Goal: Task Accomplishment & Management: Complete application form

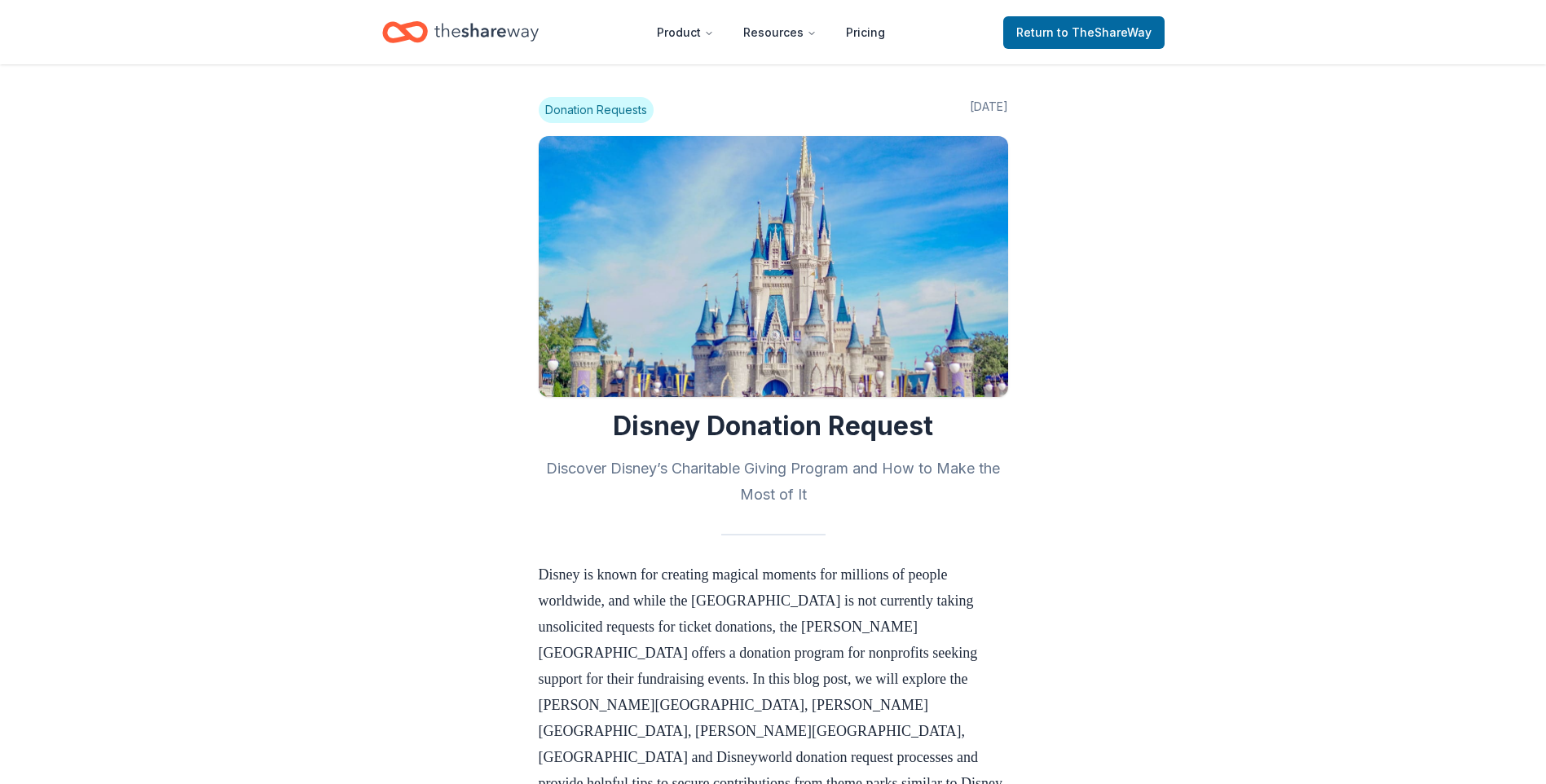
click at [600, 113] on span "Donation Requests" at bounding box center [595, 110] width 115 height 26
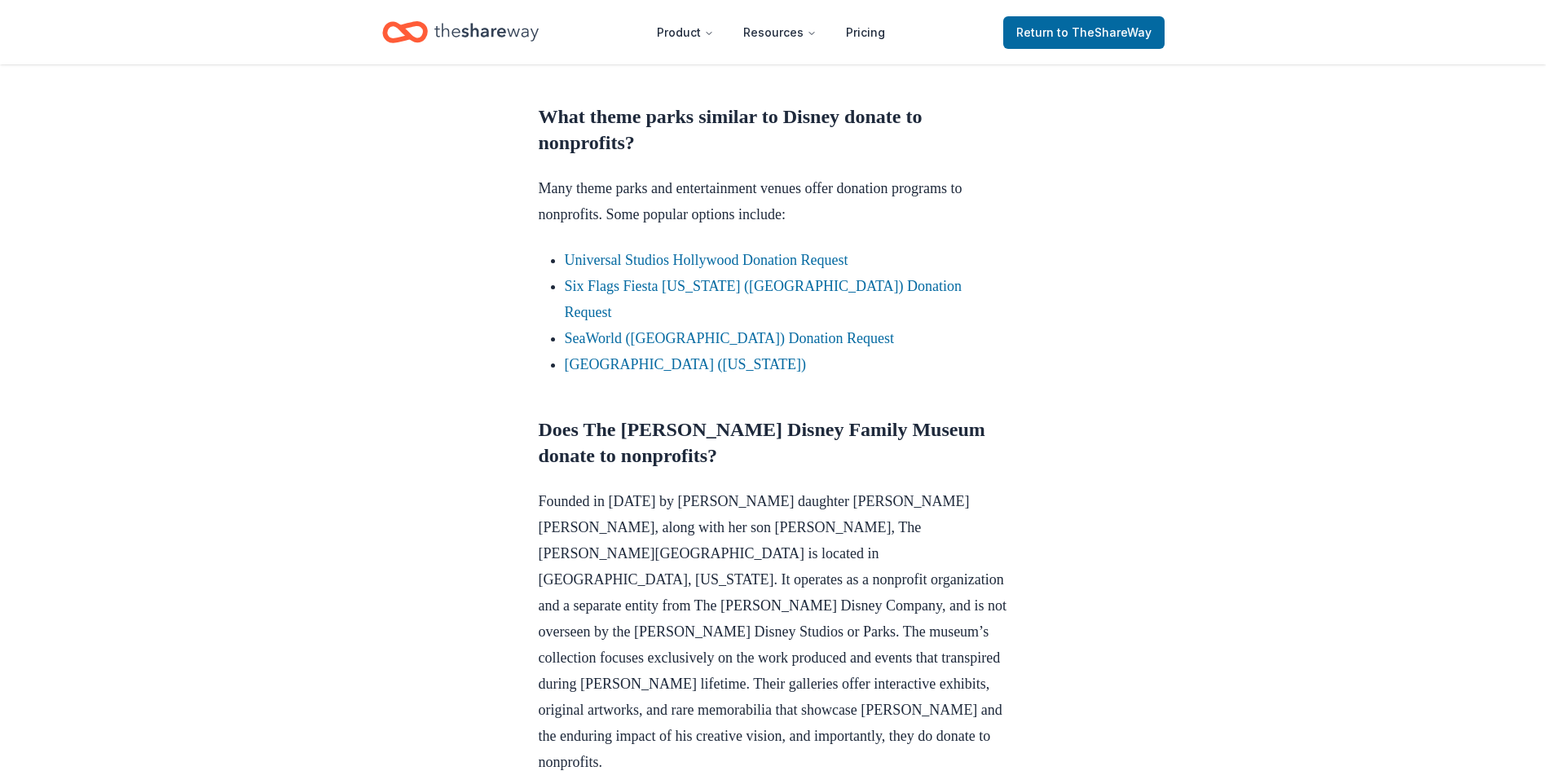
scroll to position [896, 0]
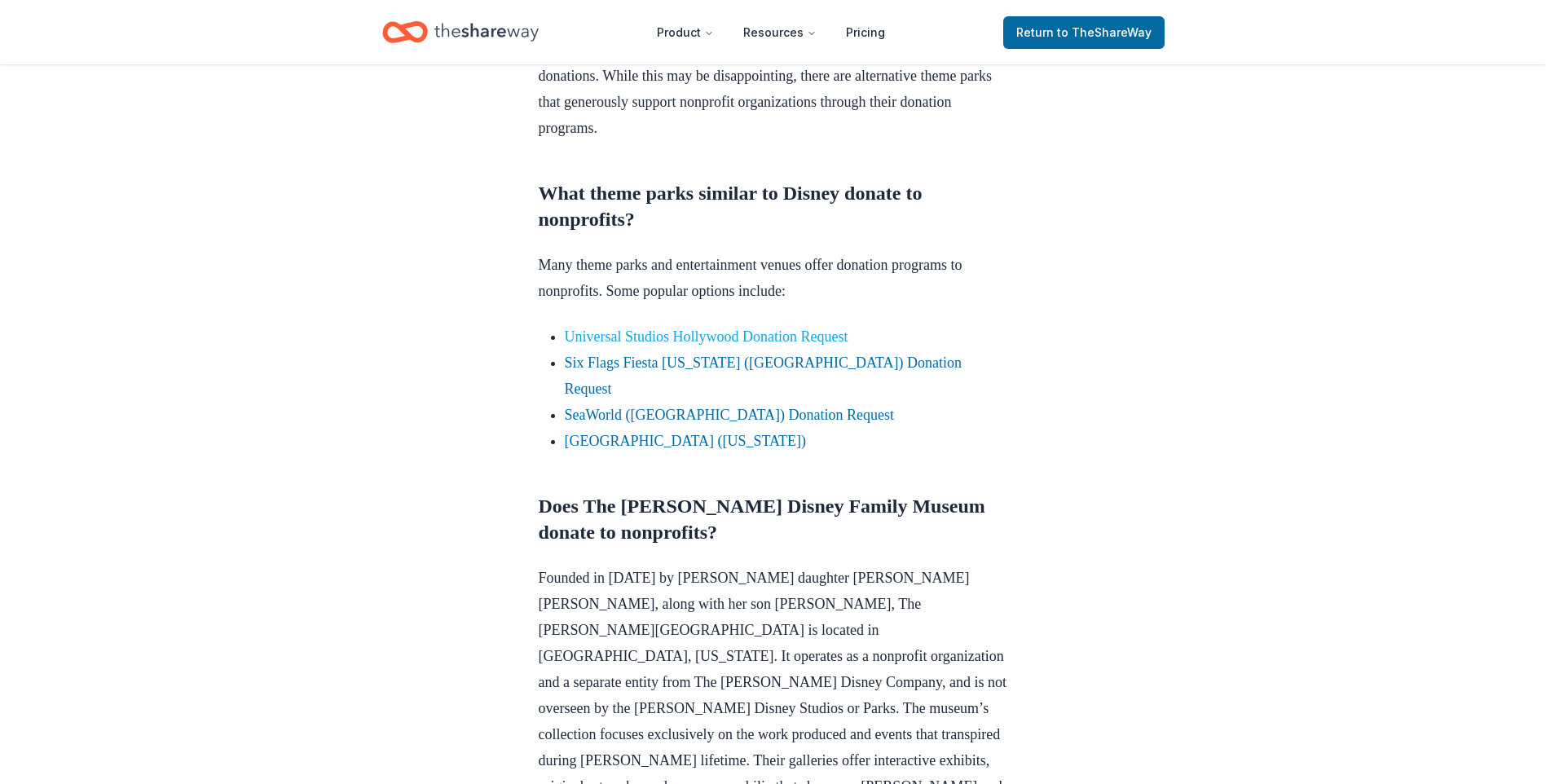
click at [776, 341] on link "Universal Studios Hollywood Donation Request" at bounding box center [707, 336] width 284 height 16
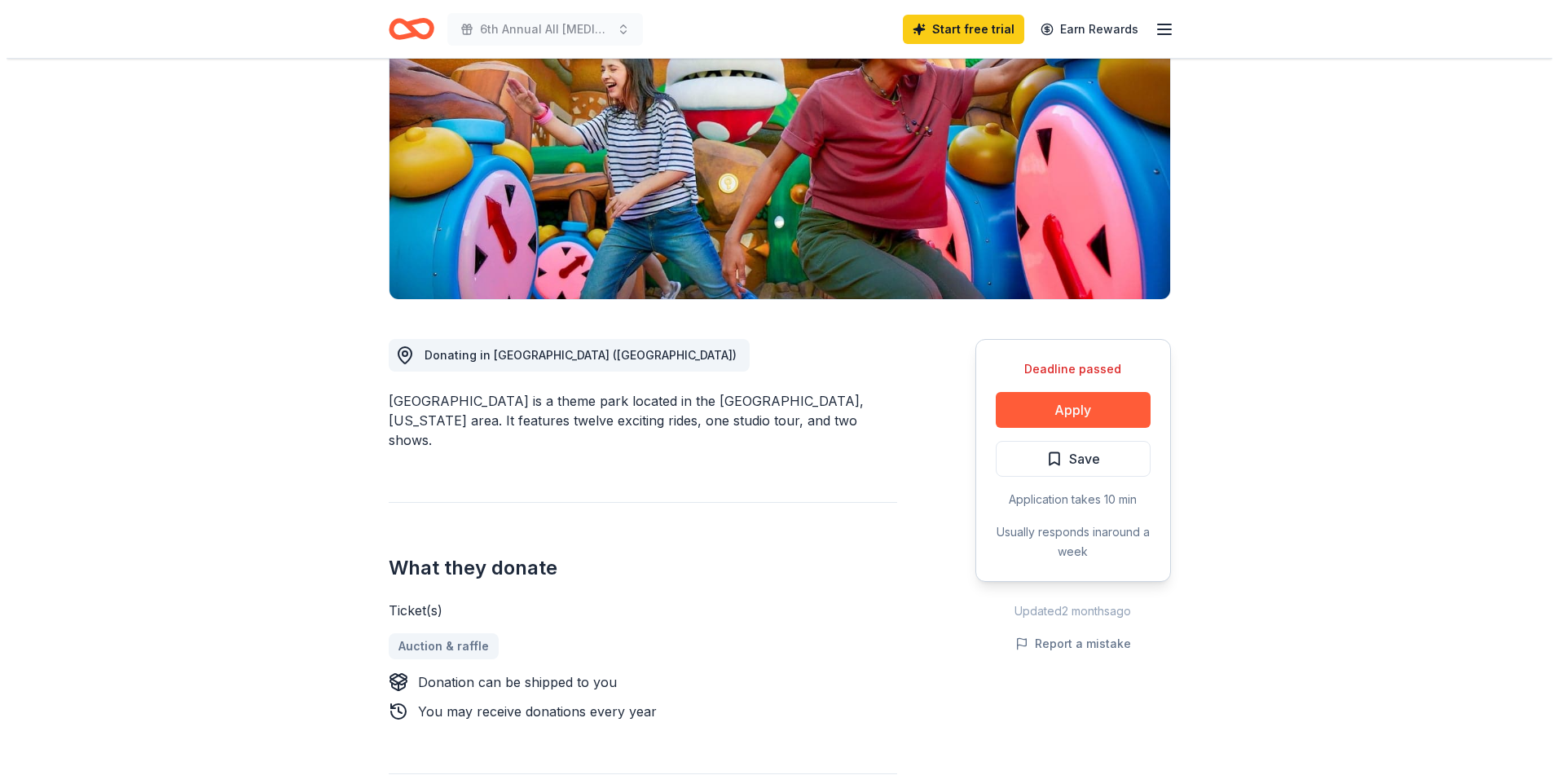
scroll to position [244, 0]
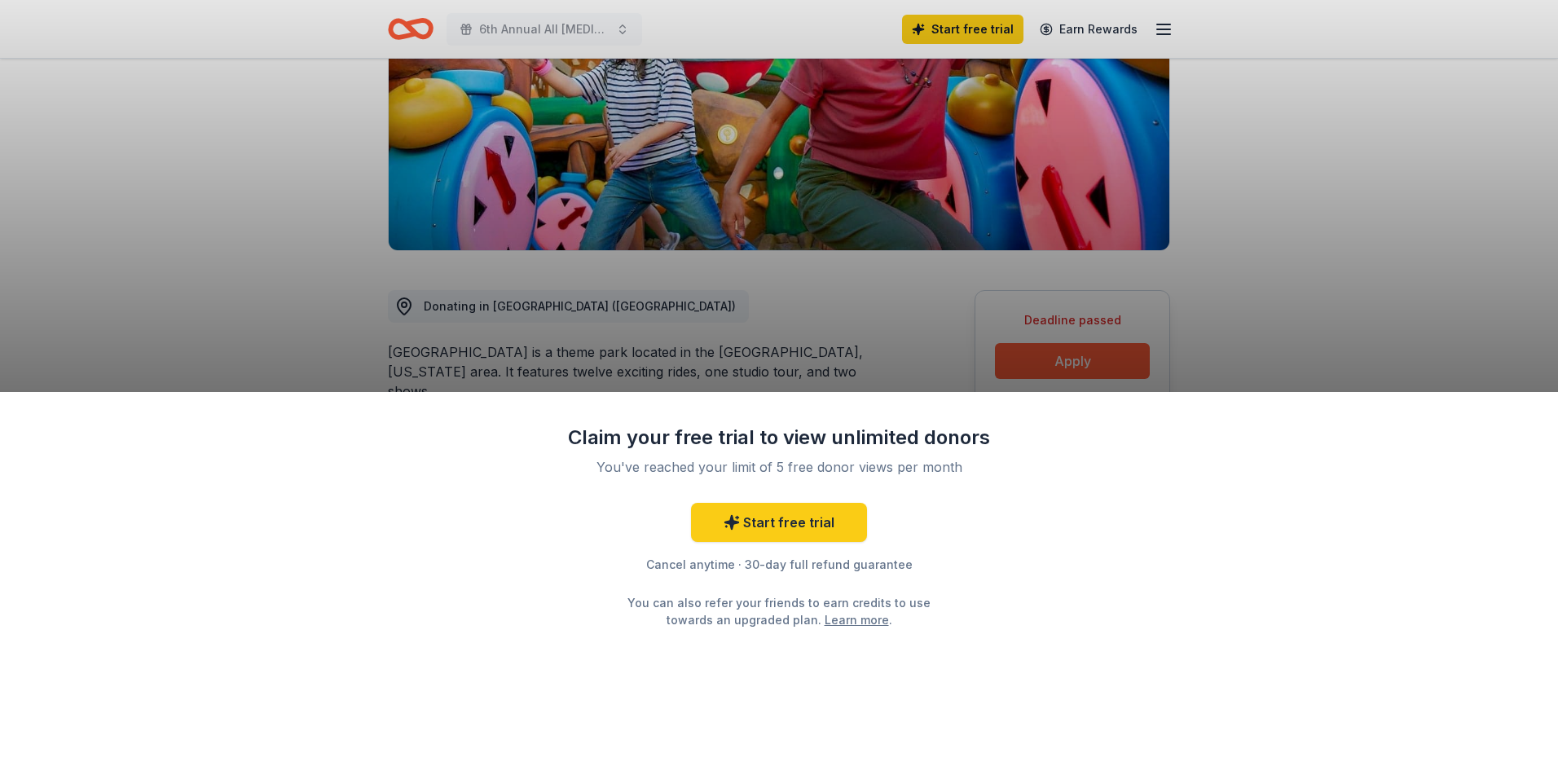
click at [916, 345] on div "Claim your free trial to view unlimited donors You've reached your limit of 5 f…" at bounding box center [779, 392] width 1558 height 784
click at [1034, 363] on div "Claim your free trial to view unlimited donors You've reached your limit of 5 f…" at bounding box center [779, 392] width 1558 height 784
click at [924, 341] on div "Claim your free trial to view unlimited donors You've reached your limit of 5 f…" at bounding box center [779, 392] width 1558 height 784
click at [1167, 26] on div "Claim your free trial to view unlimited donors You've reached your limit of 5 f…" at bounding box center [779, 392] width 1558 height 784
click at [1157, 32] on div "Claim your free trial to view unlimited donors You've reached your limit of 5 f…" at bounding box center [779, 392] width 1558 height 784
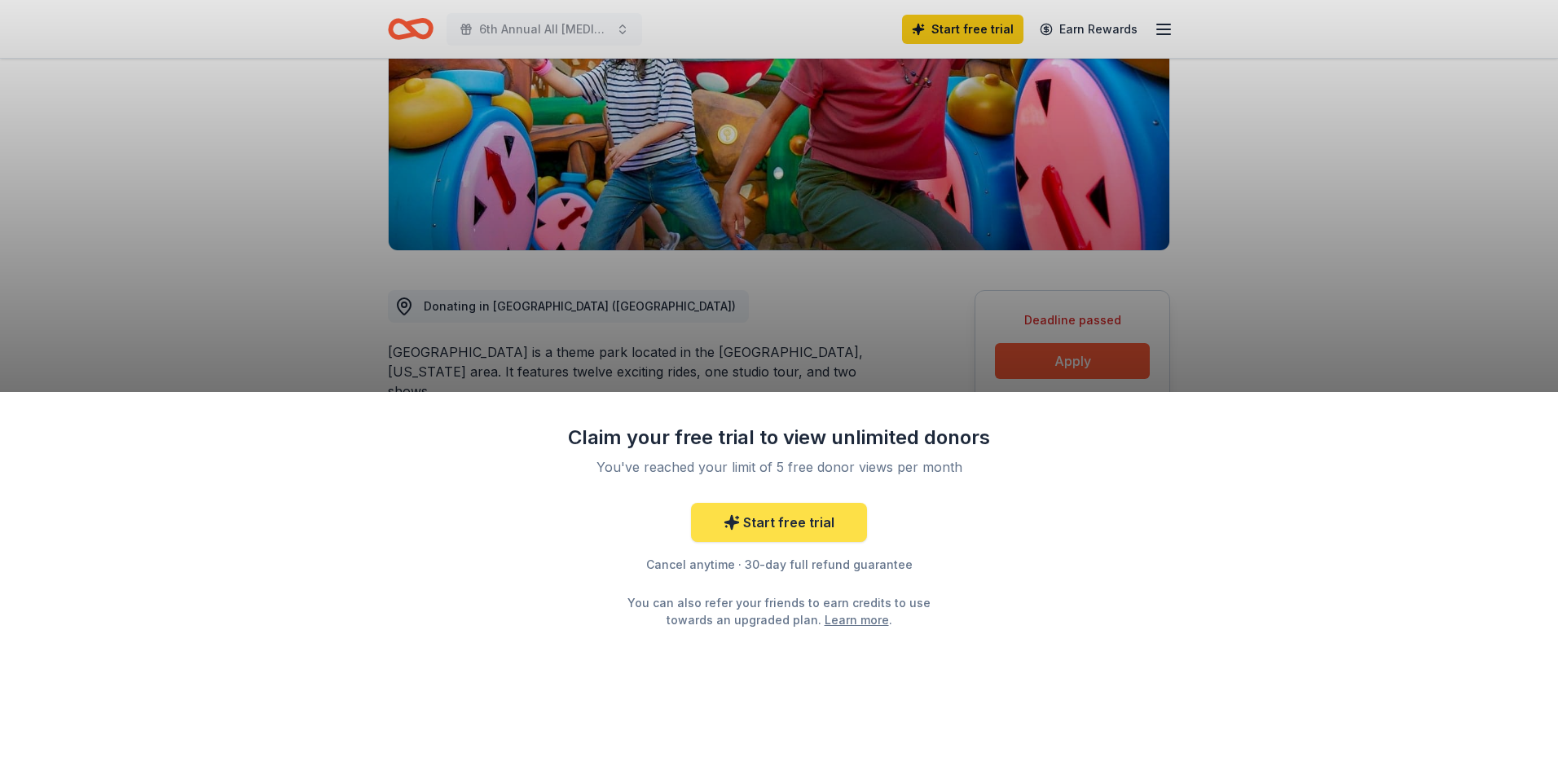
click at [759, 528] on link "Start free trial" at bounding box center [779, 522] width 176 height 39
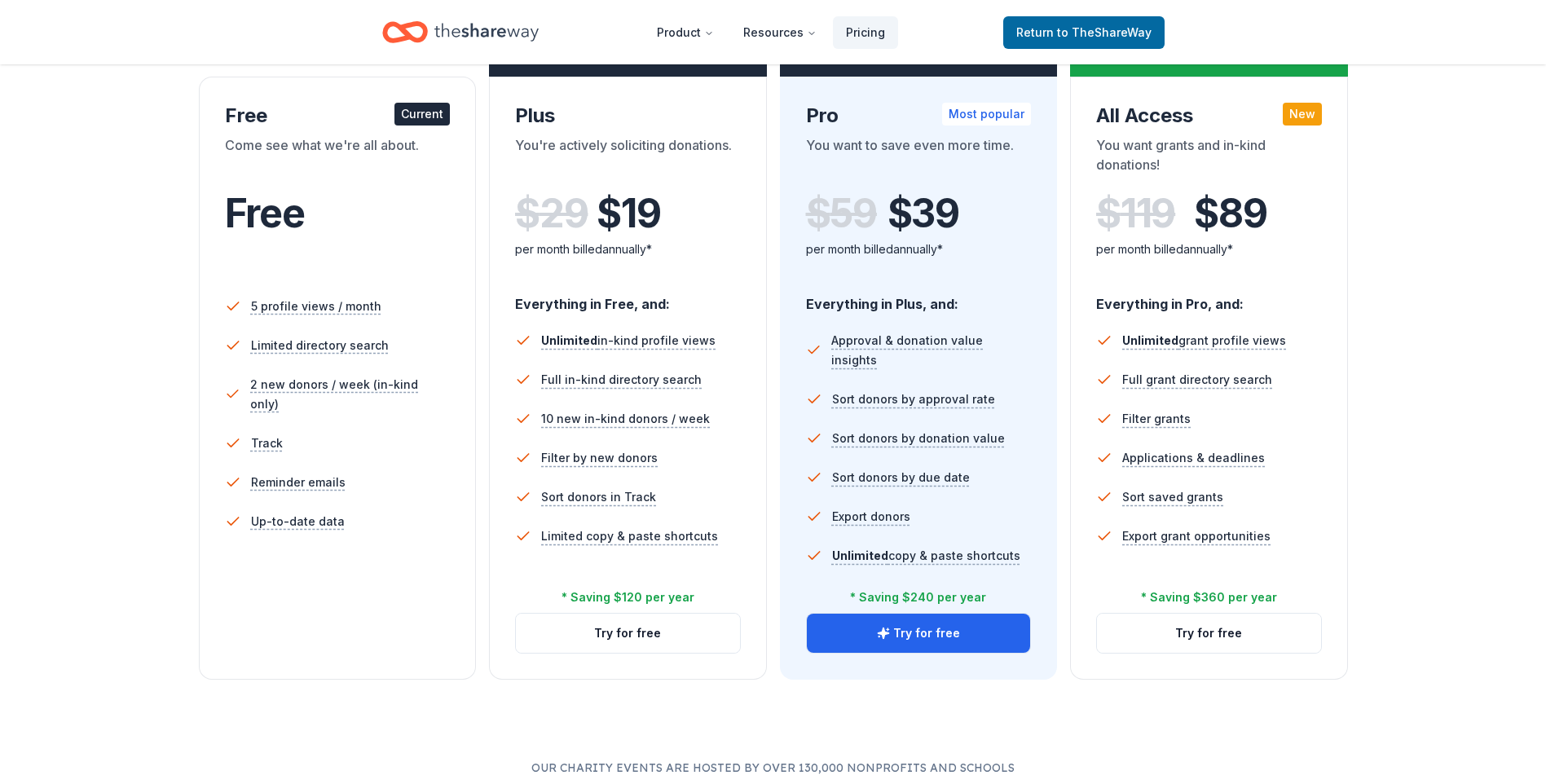
scroll to position [244, 0]
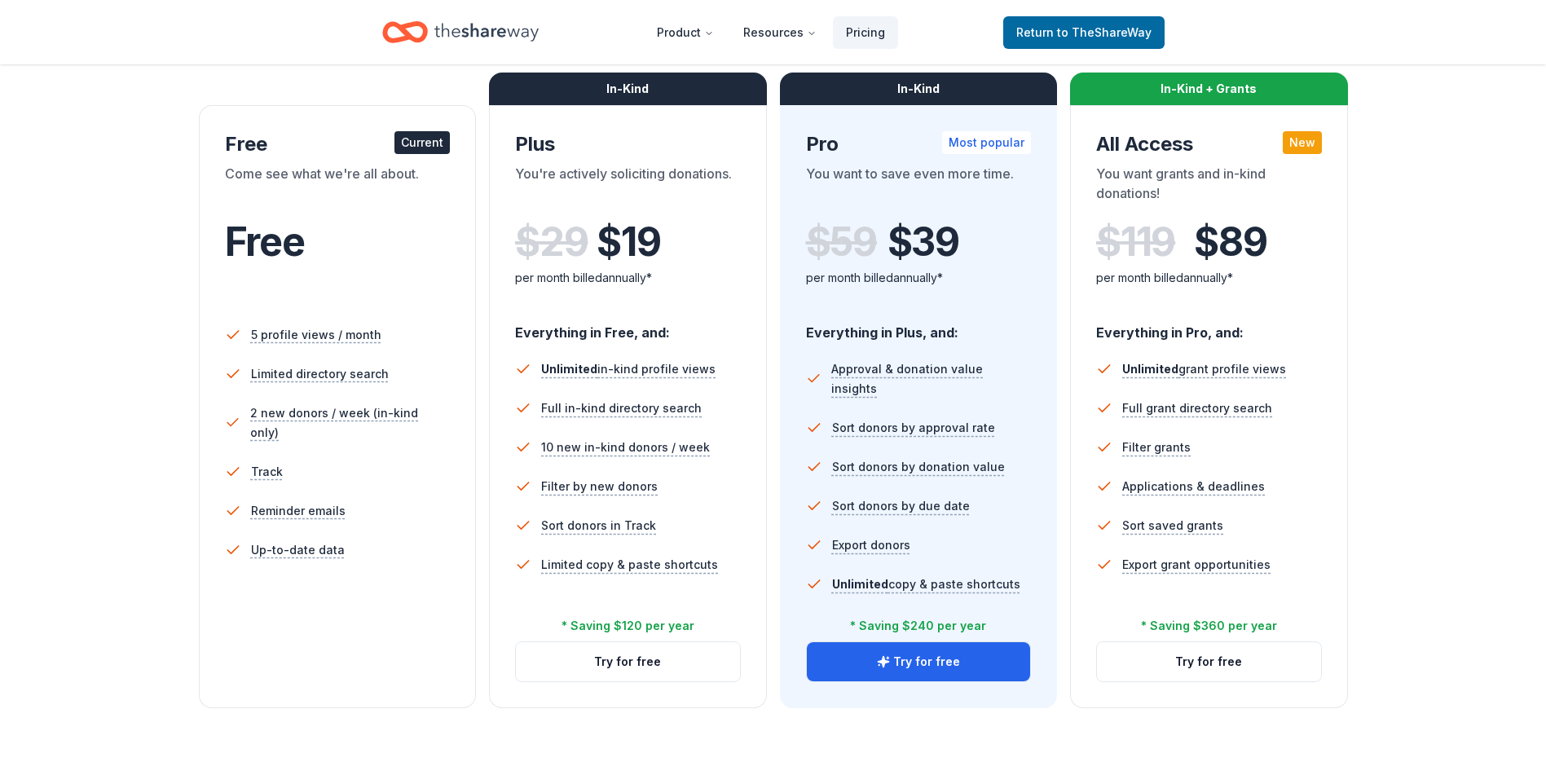
click at [362, 452] on li "Track" at bounding box center [338, 471] width 226 height 39
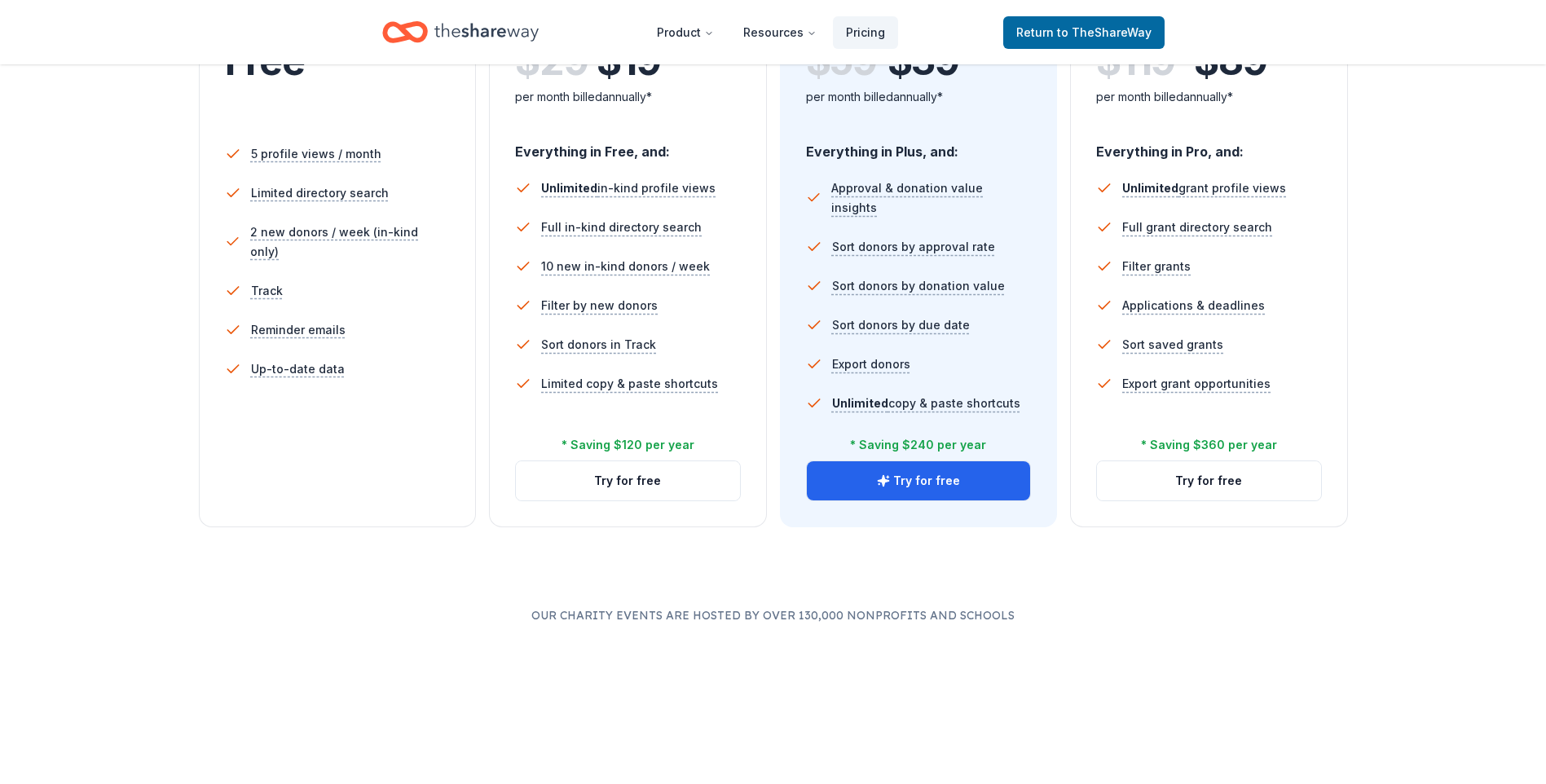
scroll to position [407, 0]
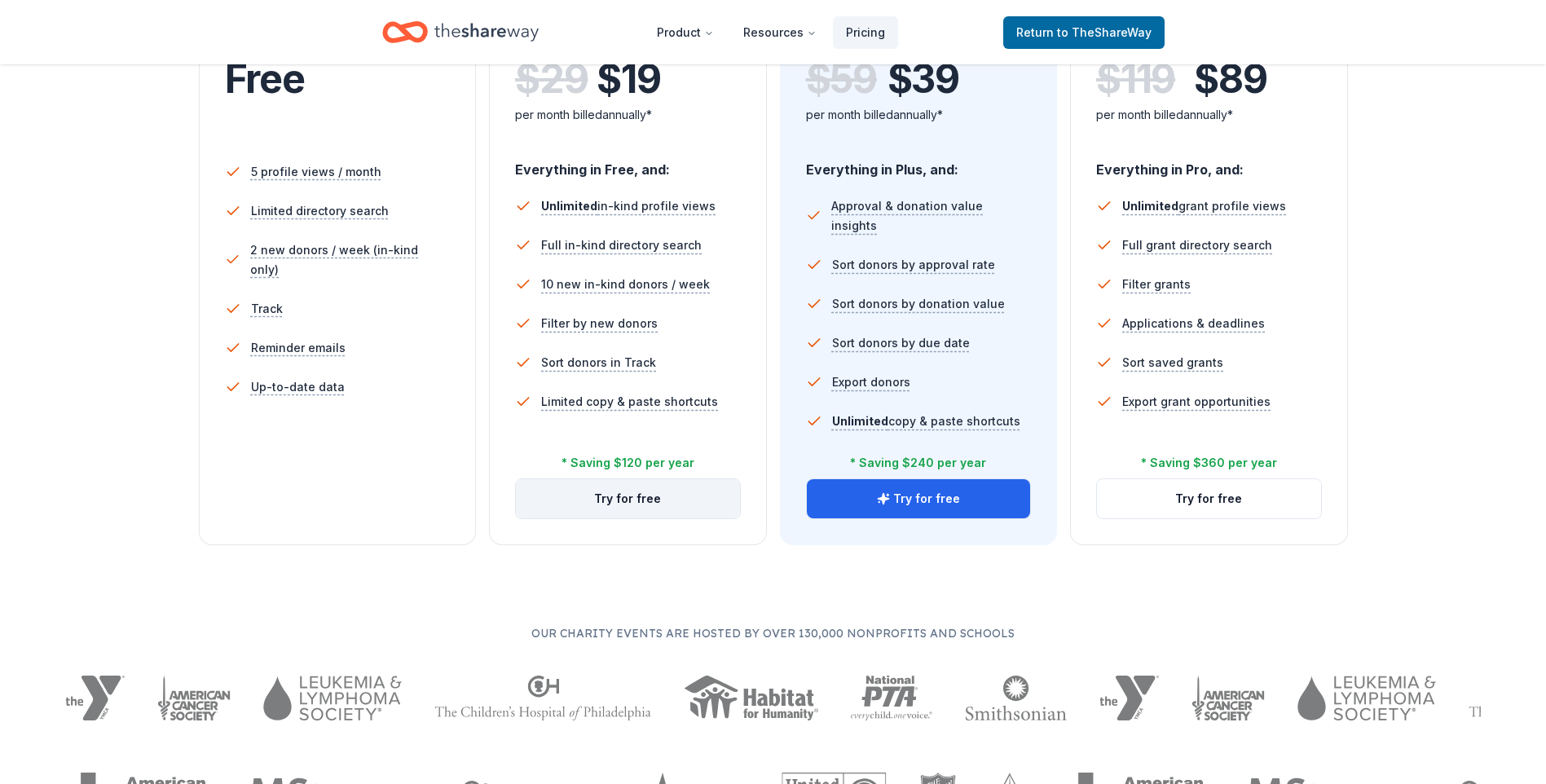
click at [580, 492] on button "Try for free" at bounding box center [628, 498] width 224 height 39
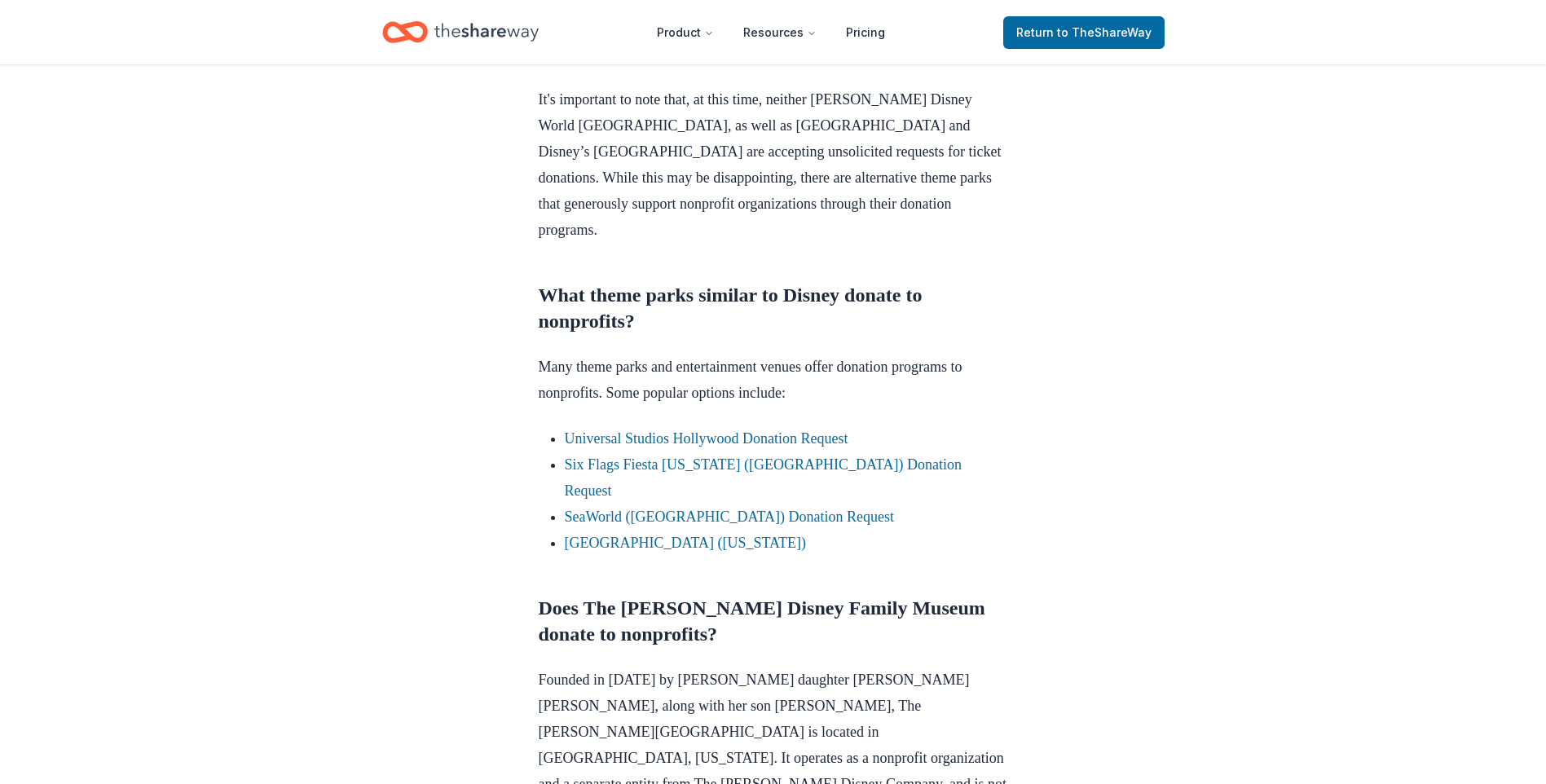
scroll to position [814, 0]
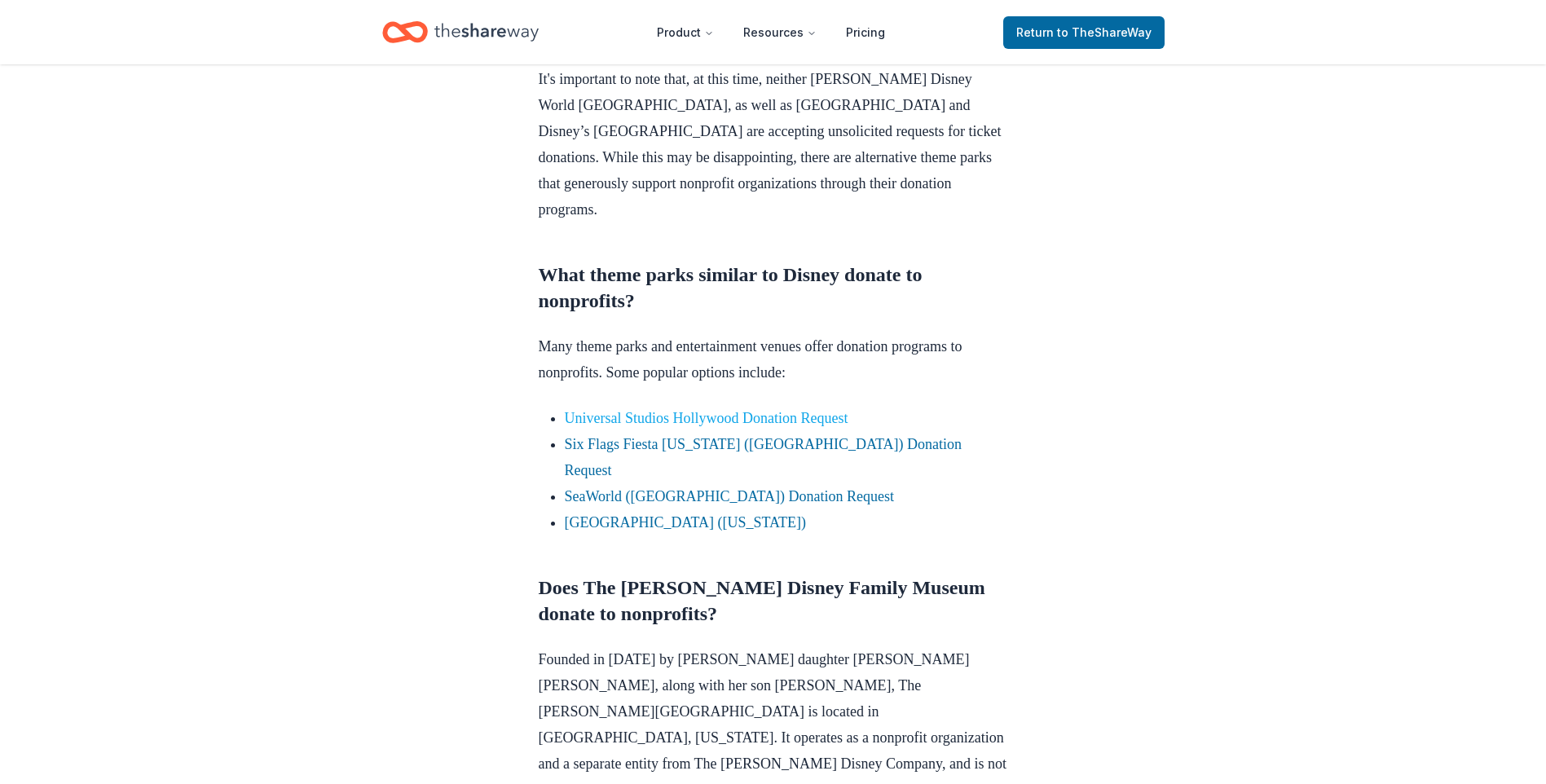
click at [801, 422] on link "Universal Studios Hollywood Donation Request" at bounding box center [707, 417] width 284 height 16
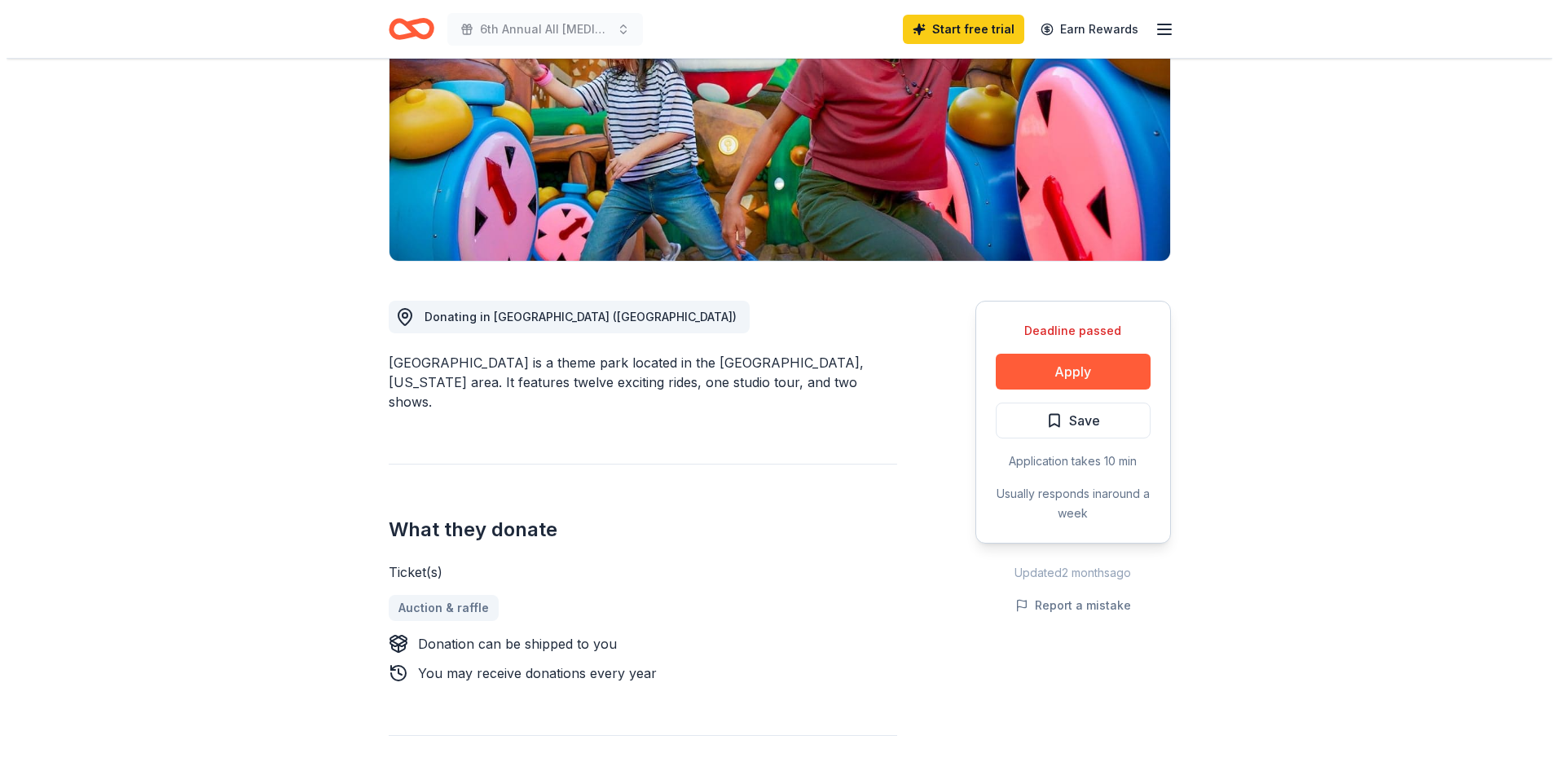
scroll to position [244, 0]
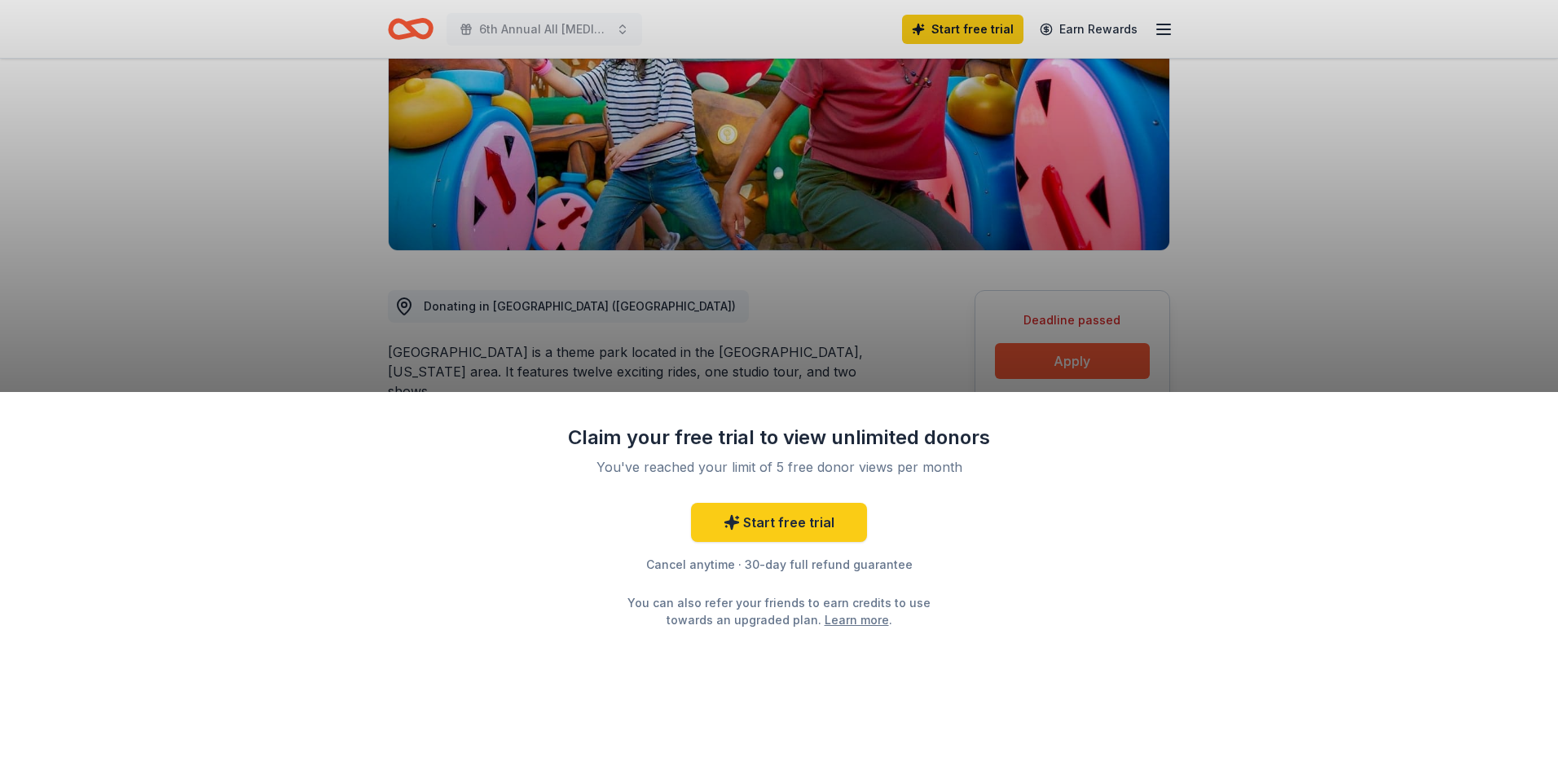
click at [1062, 360] on div "Claim your free trial to view unlimited donors You've reached your limit of 5 f…" at bounding box center [779, 392] width 1558 height 784
click at [862, 382] on div "Claim your free trial to view unlimited donors You've reached your limit of 5 f…" at bounding box center [779, 392] width 1558 height 784
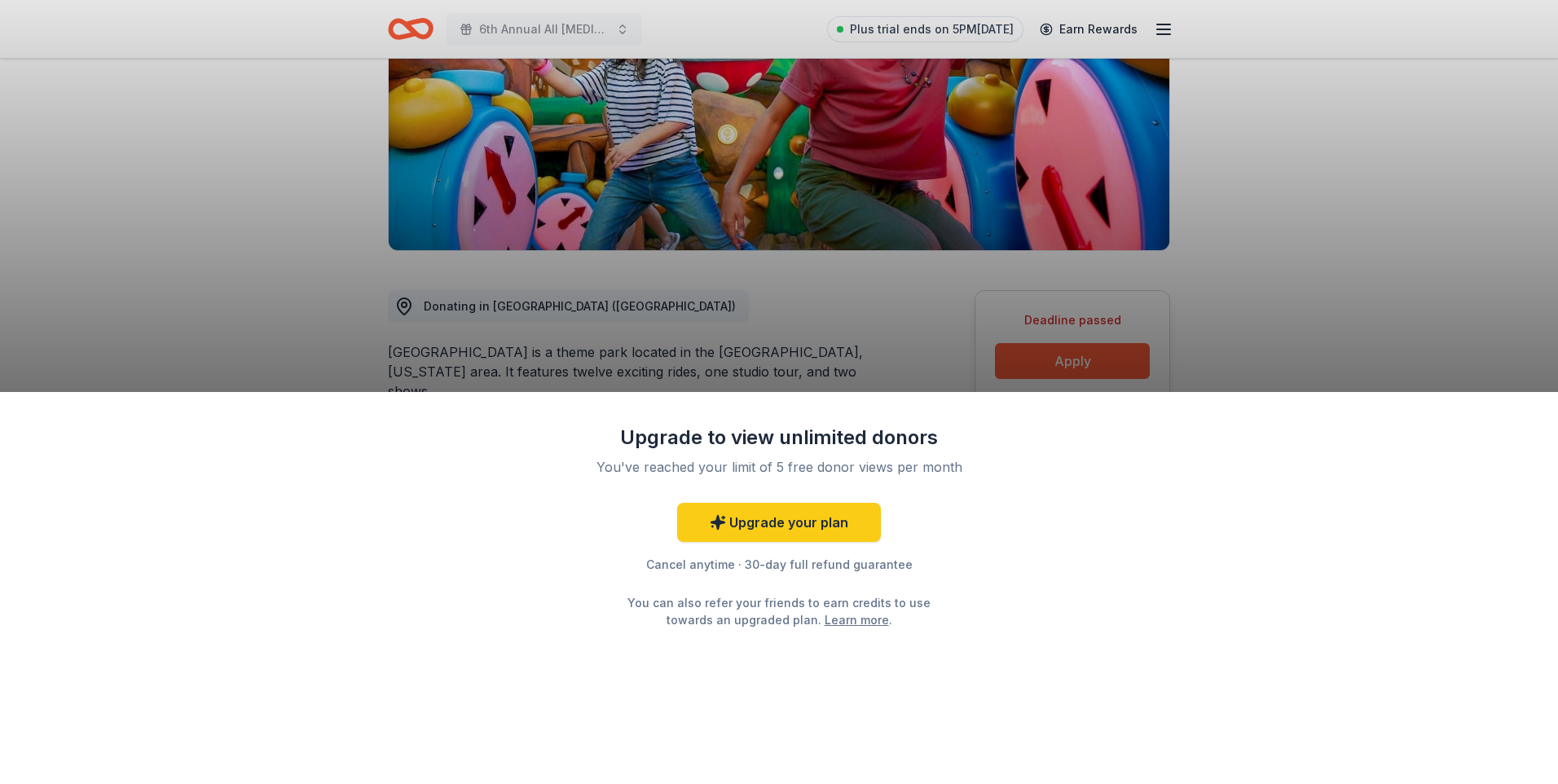
click at [1042, 352] on div "Upgrade to view unlimited donors You've reached your limit of 5 free donor view…" at bounding box center [779, 392] width 1558 height 784
click at [1064, 354] on div "Upgrade to view unlimited donors You've reached your limit of 5 free donor view…" at bounding box center [779, 392] width 1558 height 784
click at [1065, 356] on div "Upgrade to view unlimited donors You've reached your limit of 5 free donor view…" at bounding box center [779, 392] width 1558 height 784
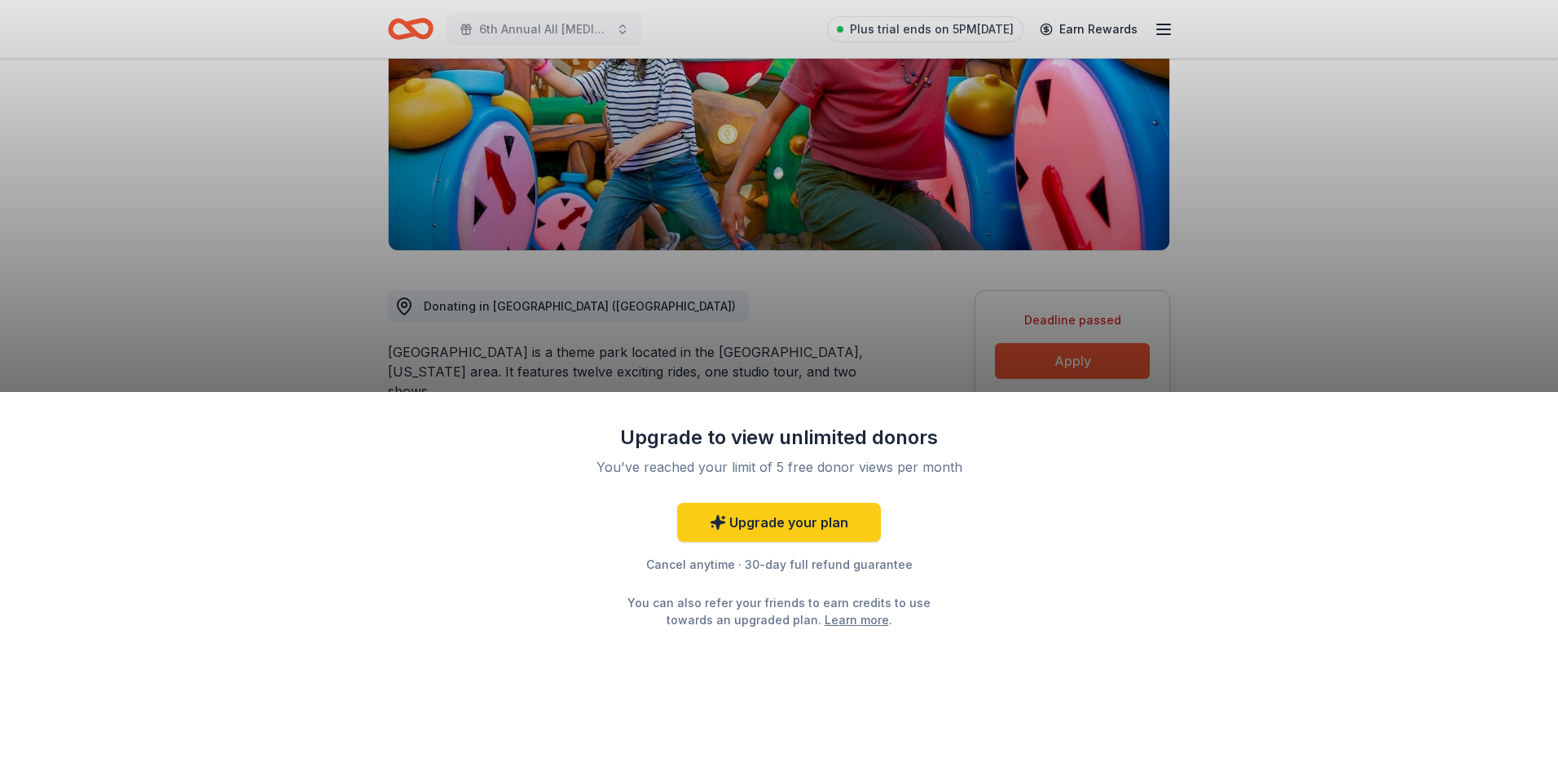
click at [1061, 348] on div "Upgrade to view unlimited donors You've reached your limit of 5 free donor view…" at bounding box center [779, 392] width 1558 height 784
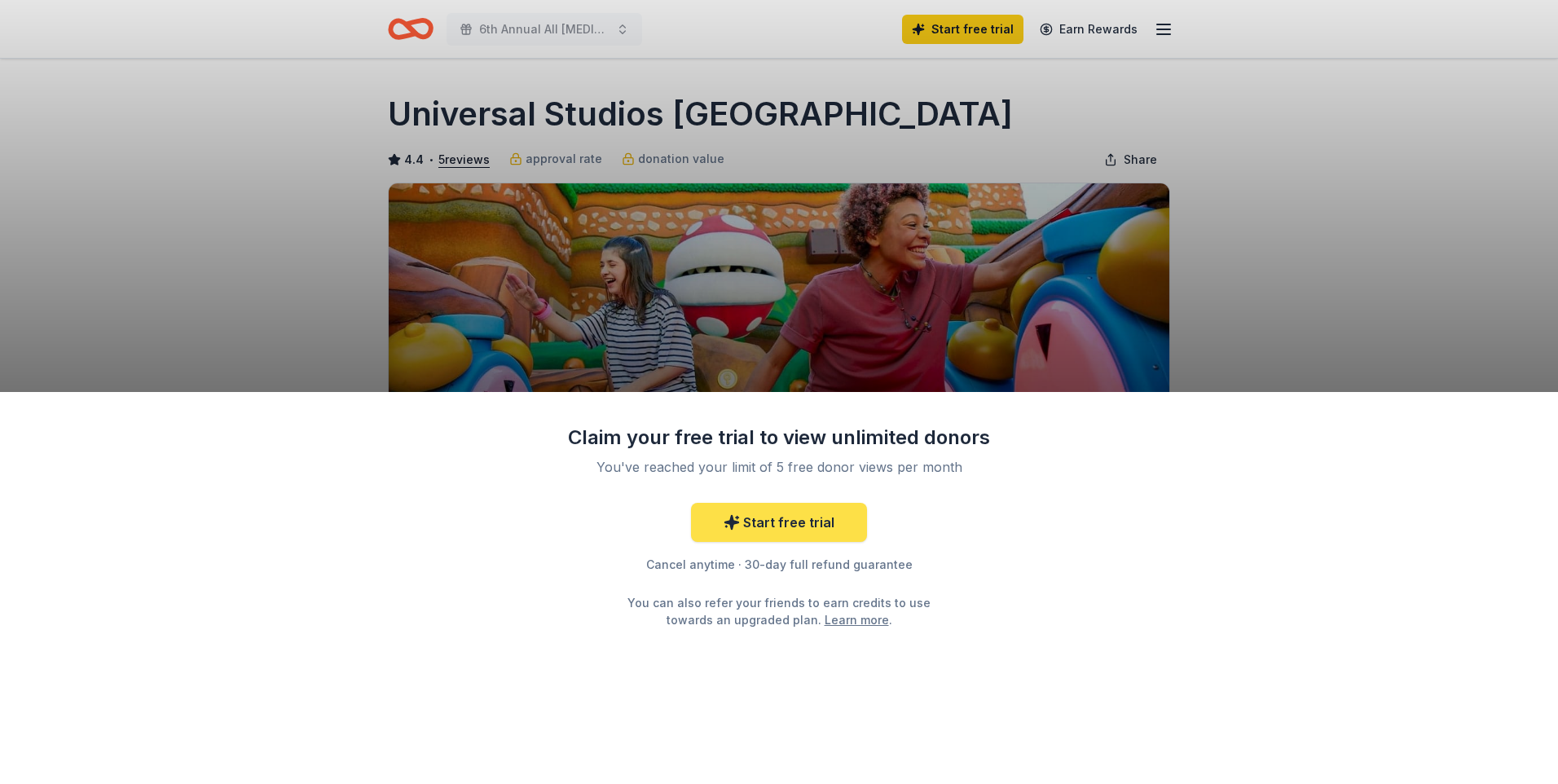
click at [789, 526] on link "Start free trial" at bounding box center [779, 522] width 176 height 39
click at [773, 517] on link "Start free trial" at bounding box center [779, 522] width 176 height 39
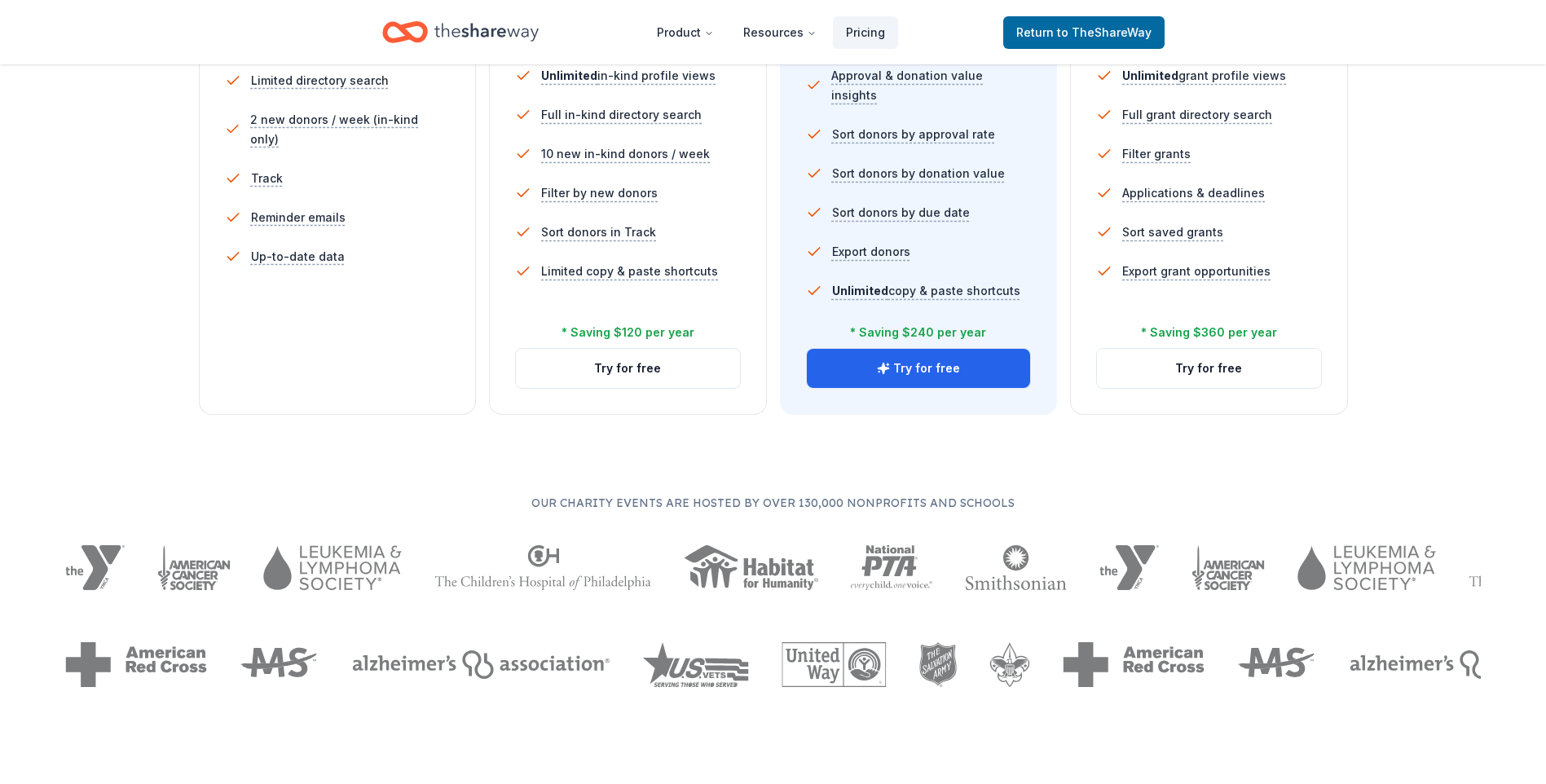
scroll to position [570, 0]
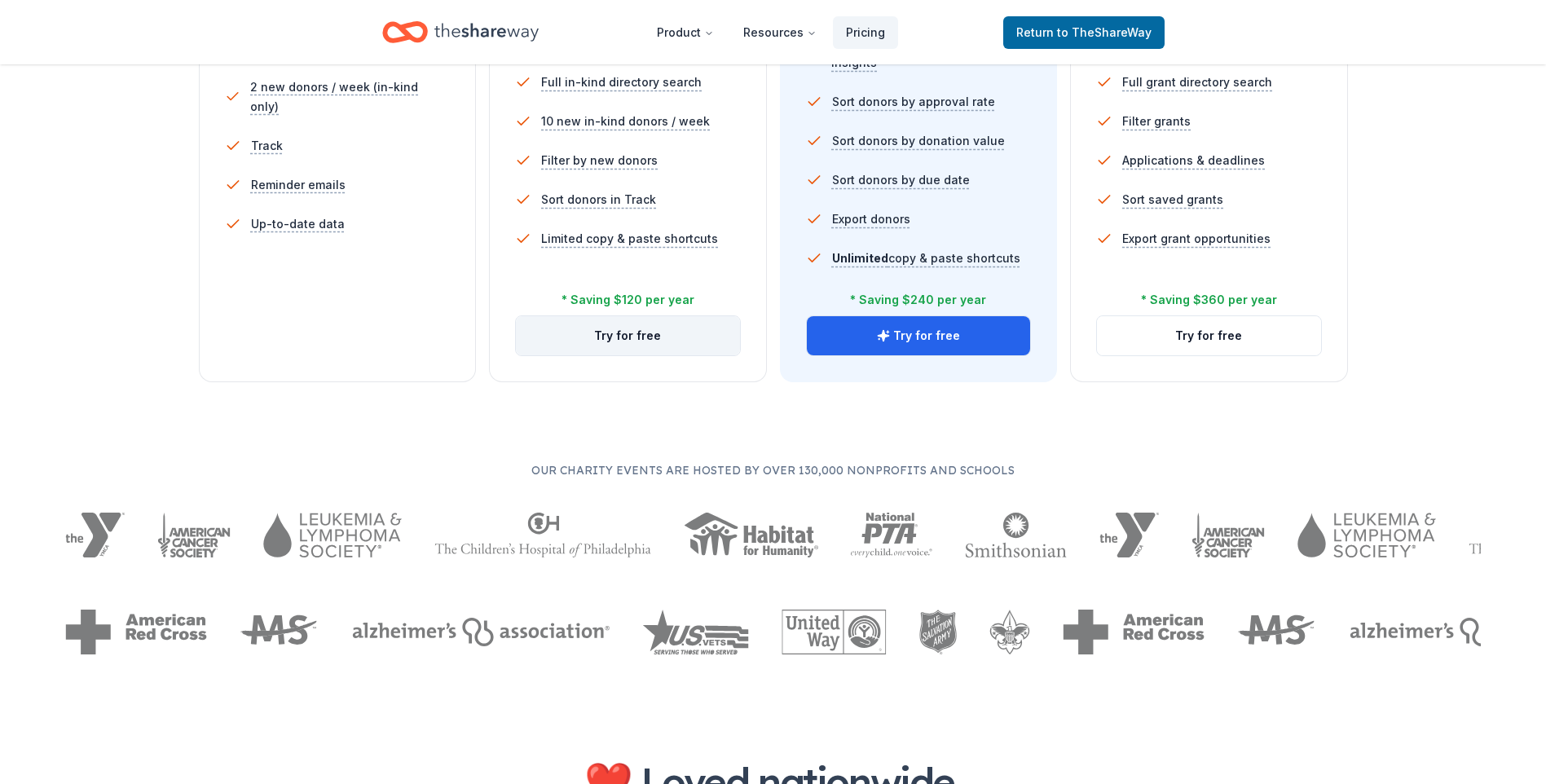
click at [625, 331] on button "Try for free" at bounding box center [628, 335] width 224 height 39
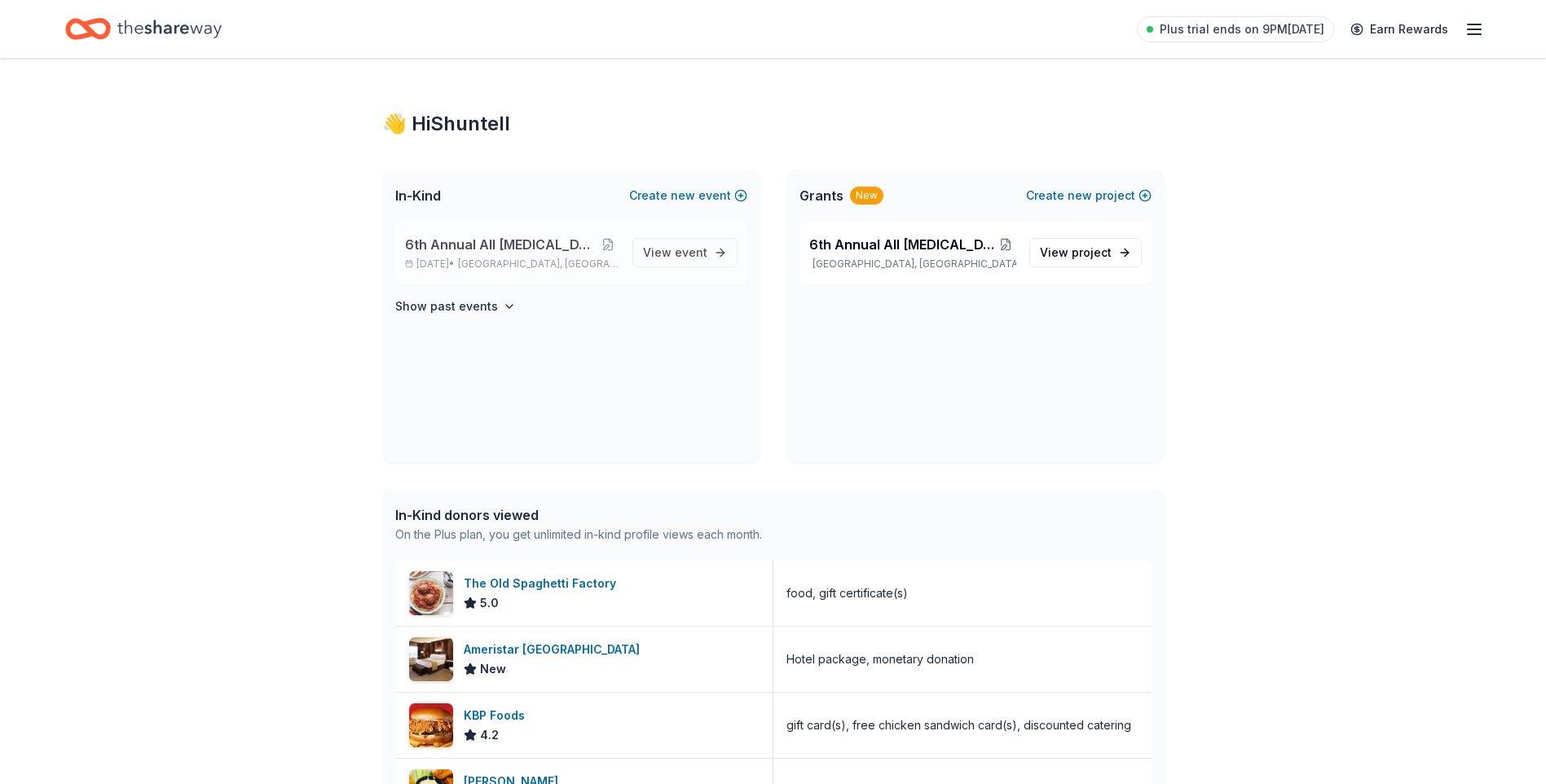
click at [568, 248] on span "6th Annual All [MEDICAL_DATA] Matters Ball" at bounding box center [500, 244] width 192 height 20
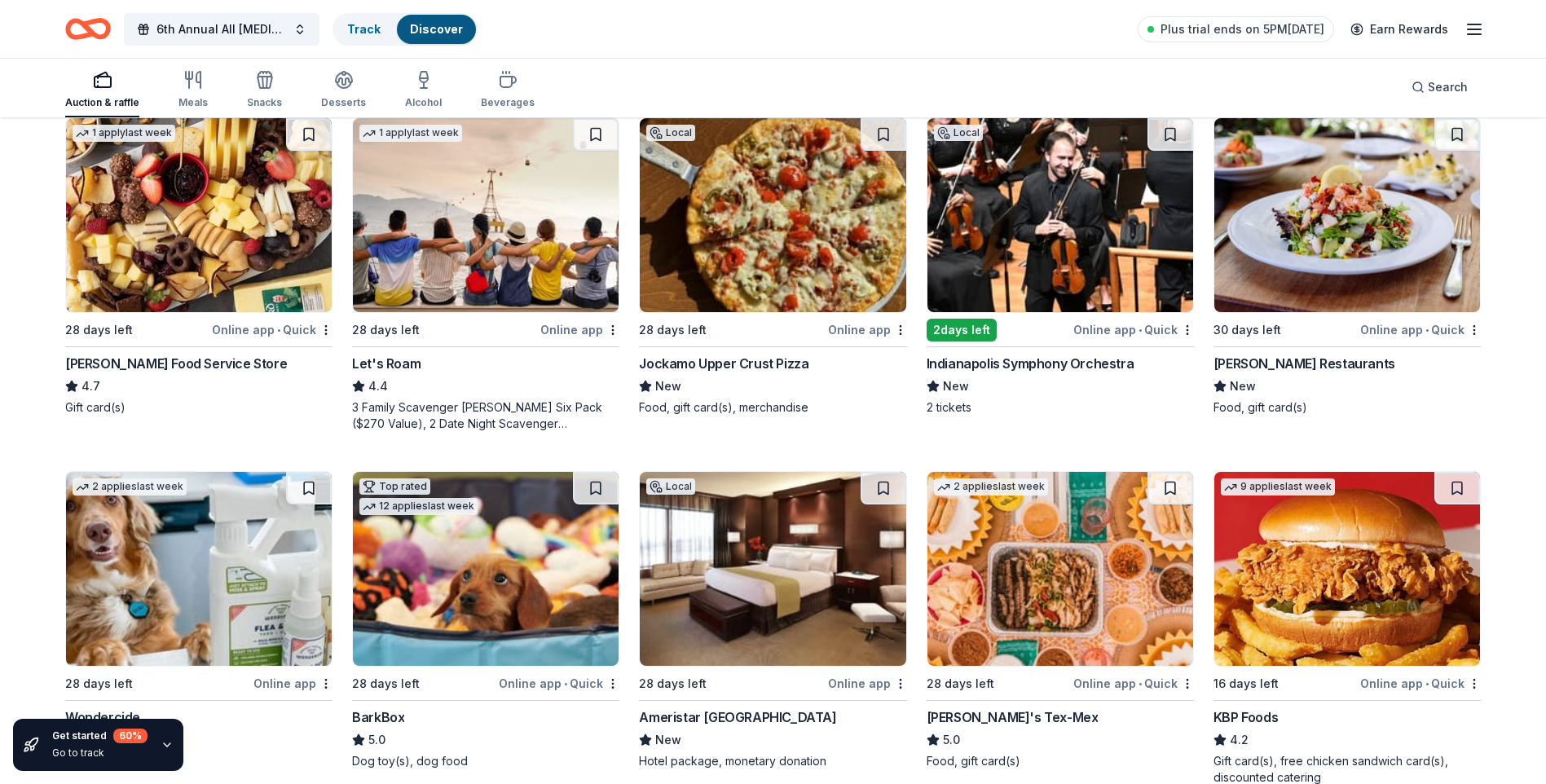
scroll to position [256, 0]
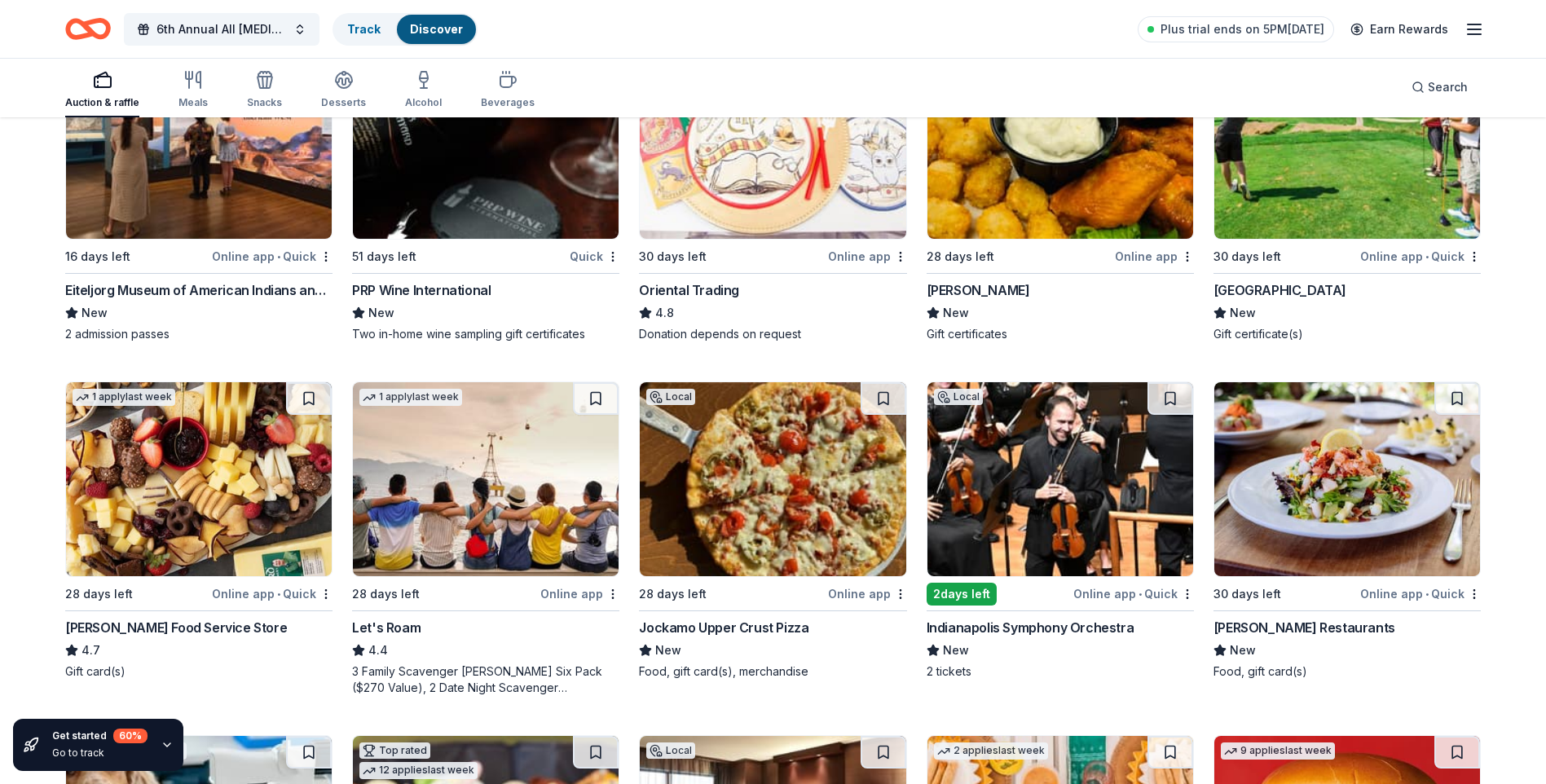
click at [1465, 36] on icon "button" at bounding box center [1474, 29] width 20 height 20
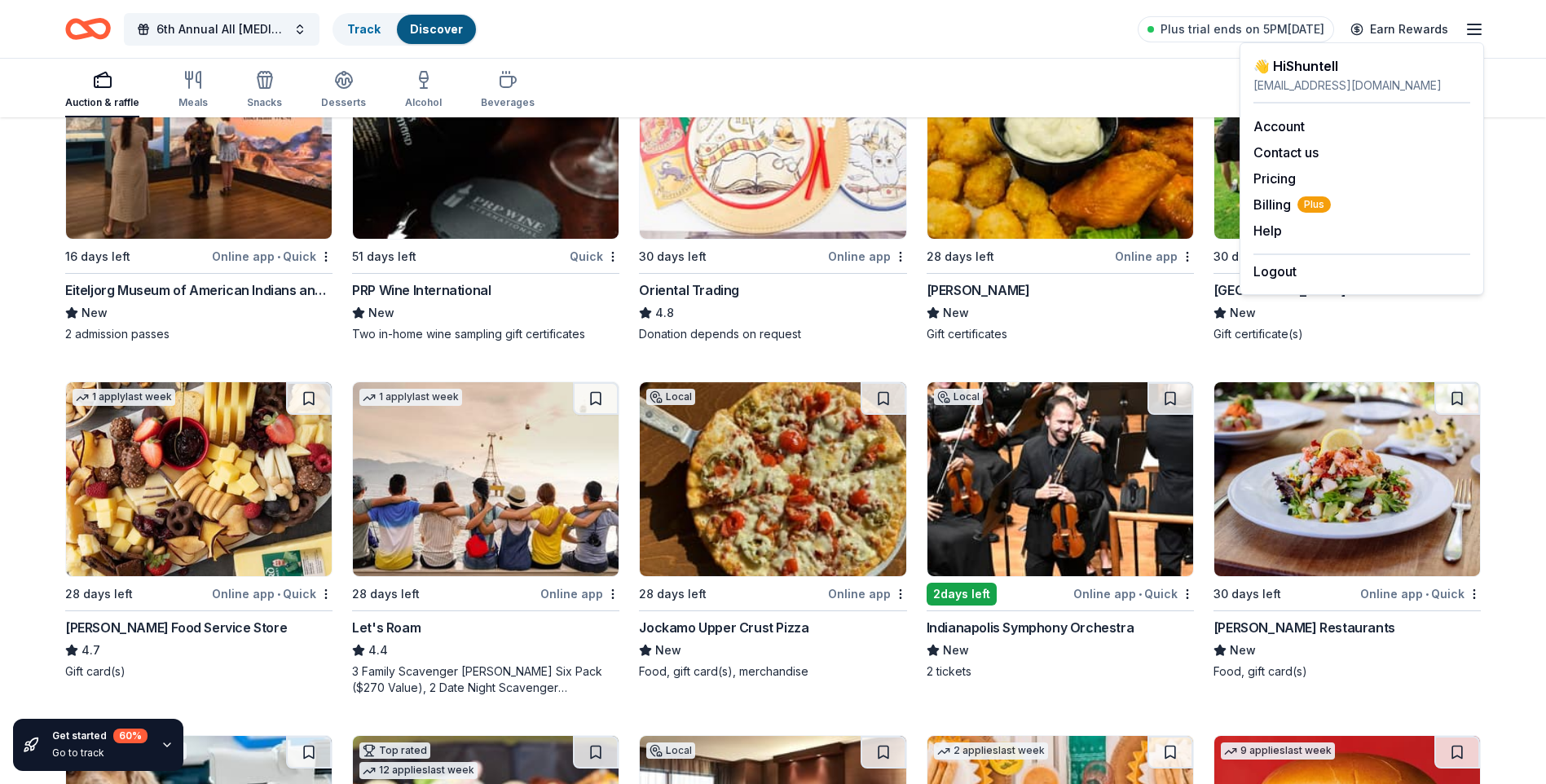
drag, startPoint x: 1023, startPoint y: 40, endPoint x: 1016, endPoint y: 35, distance: 8.6
click at [1023, 39] on div "6th Annual All [MEDICAL_DATA] Matters Ball Track Discover Plus trial ends on 5P…" at bounding box center [773, 28] width 1416 height 38
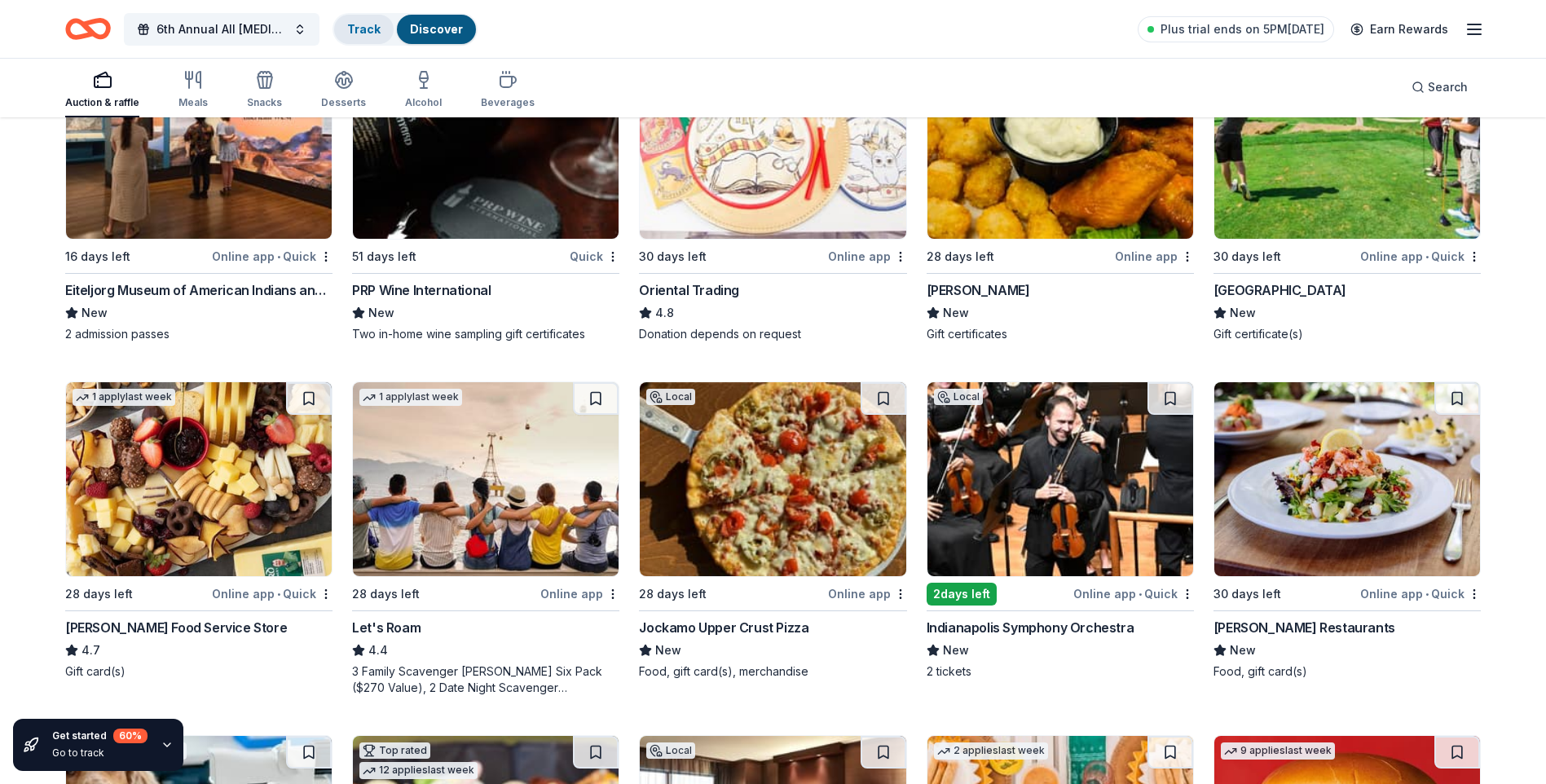
click at [366, 33] on link "Track" at bounding box center [363, 29] width 34 height 14
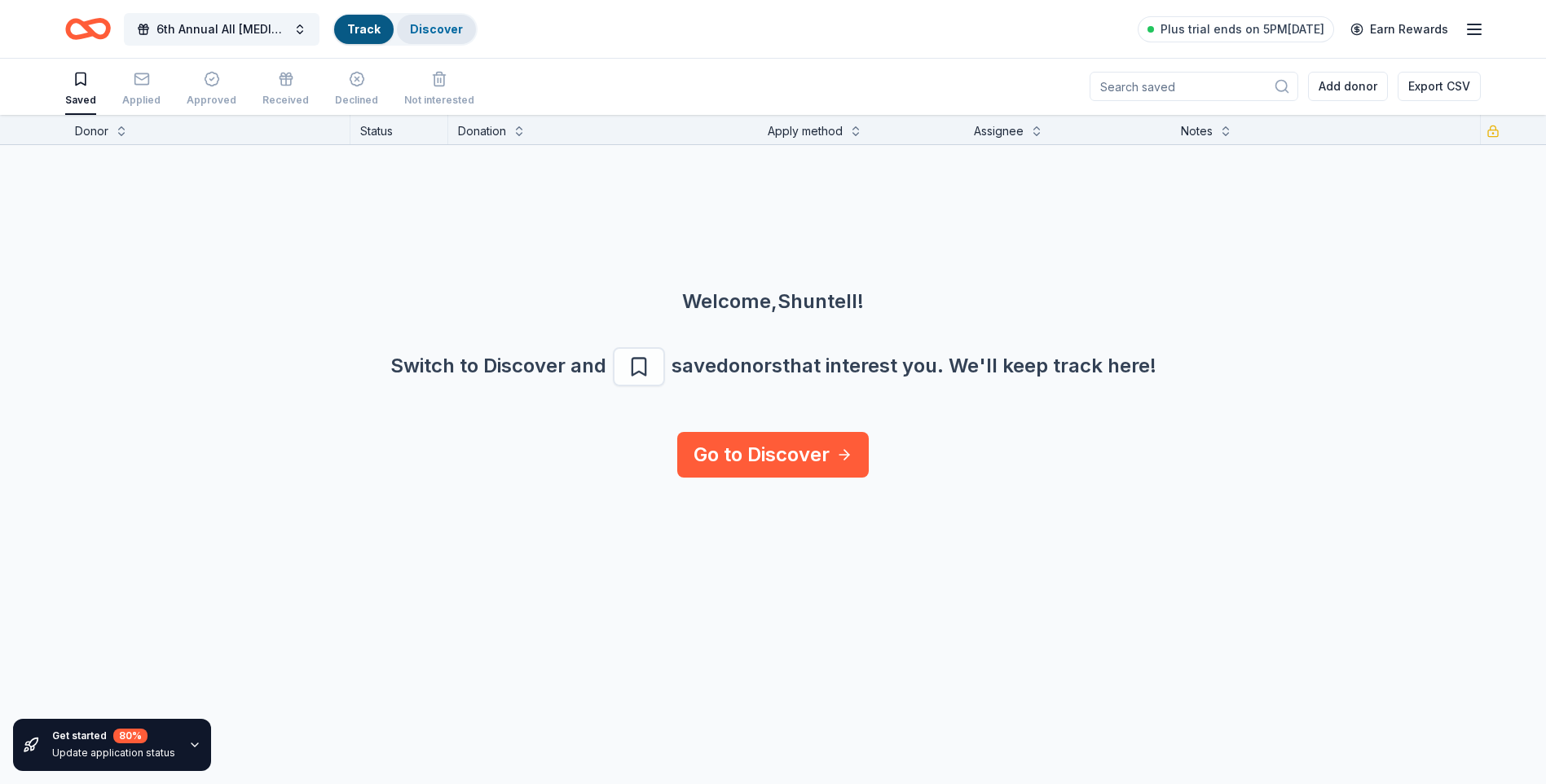
click at [412, 29] on link "Discover" at bounding box center [436, 29] width 53 height 14
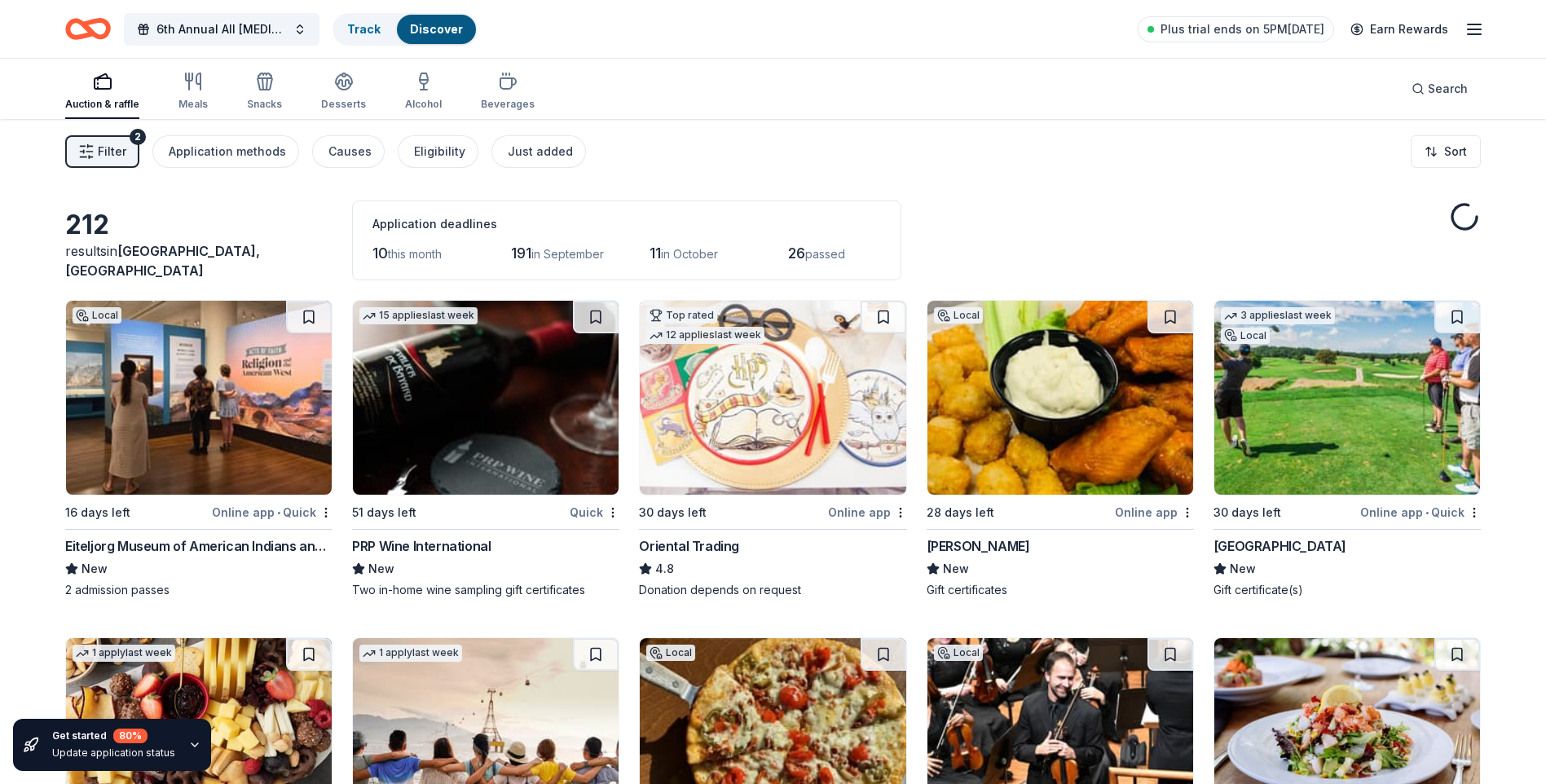
click at [437, 32] on link "Discover" at bounding box center [436, 29] width 53 height 14
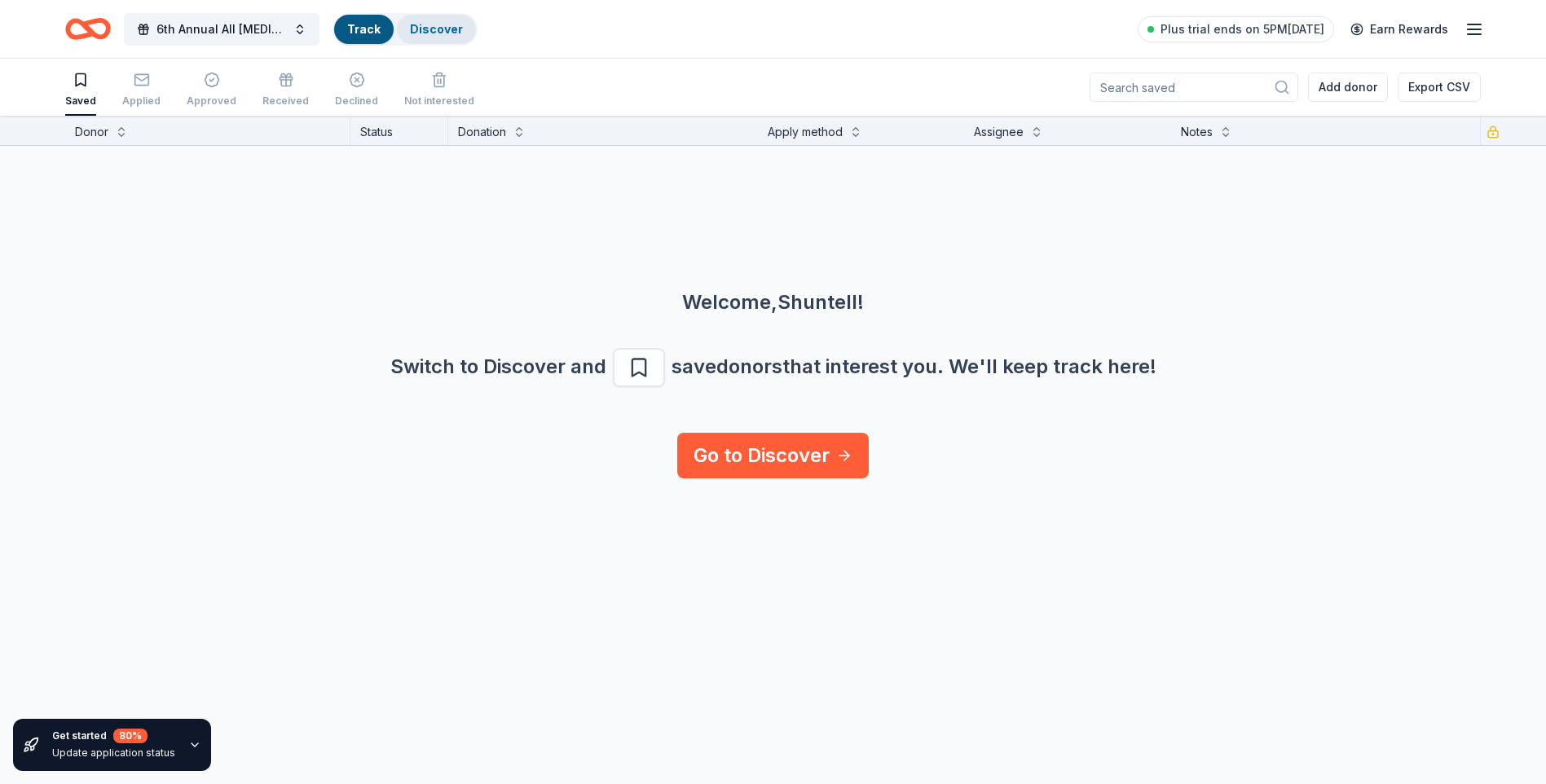
click at [437, 28] on link "Discover" at bounding box center [436, 29] width 53 height 14
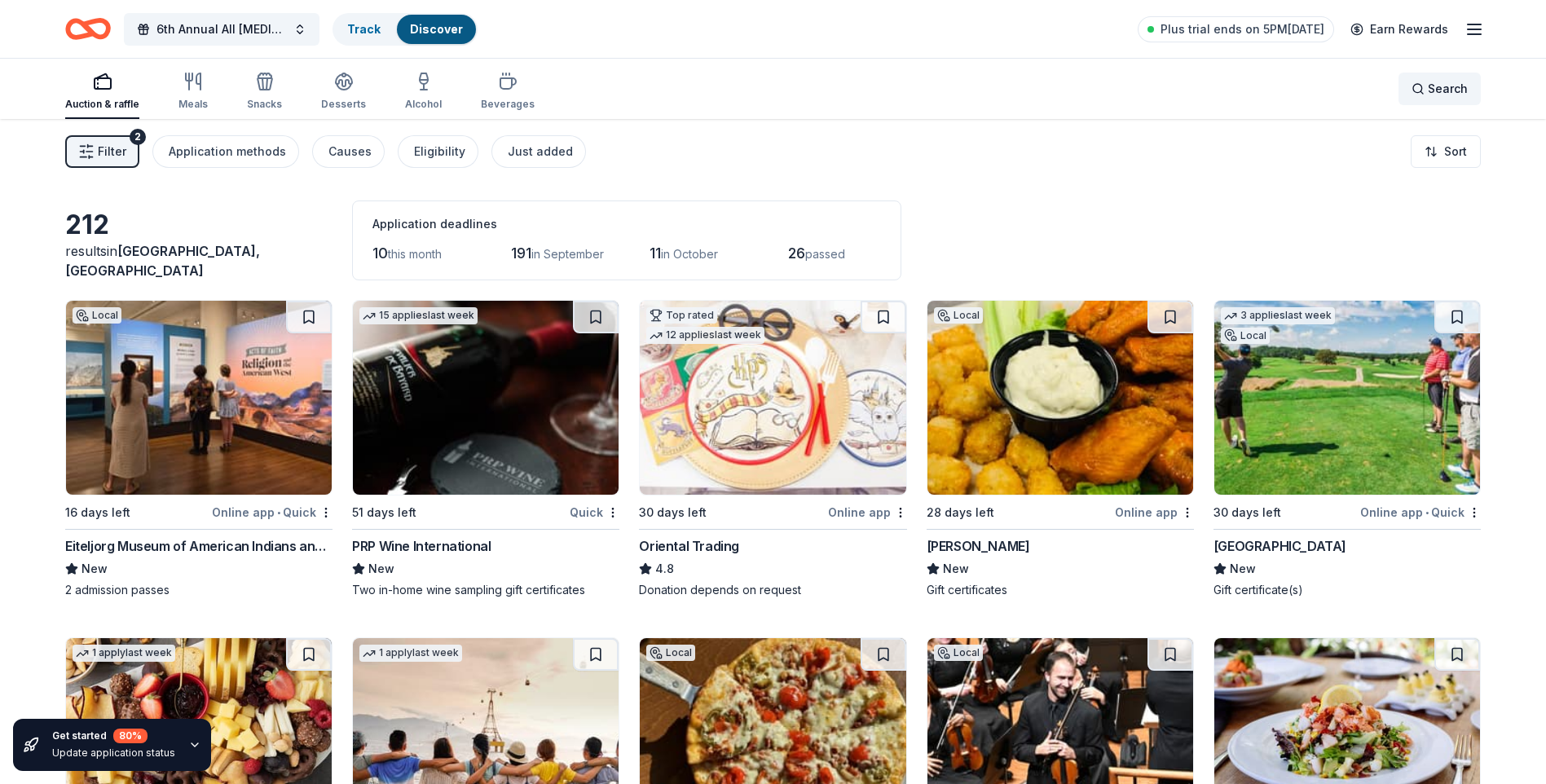
click at [1422, 91] on div "Search" at bounding box center [1439, 89] width 56 height 20
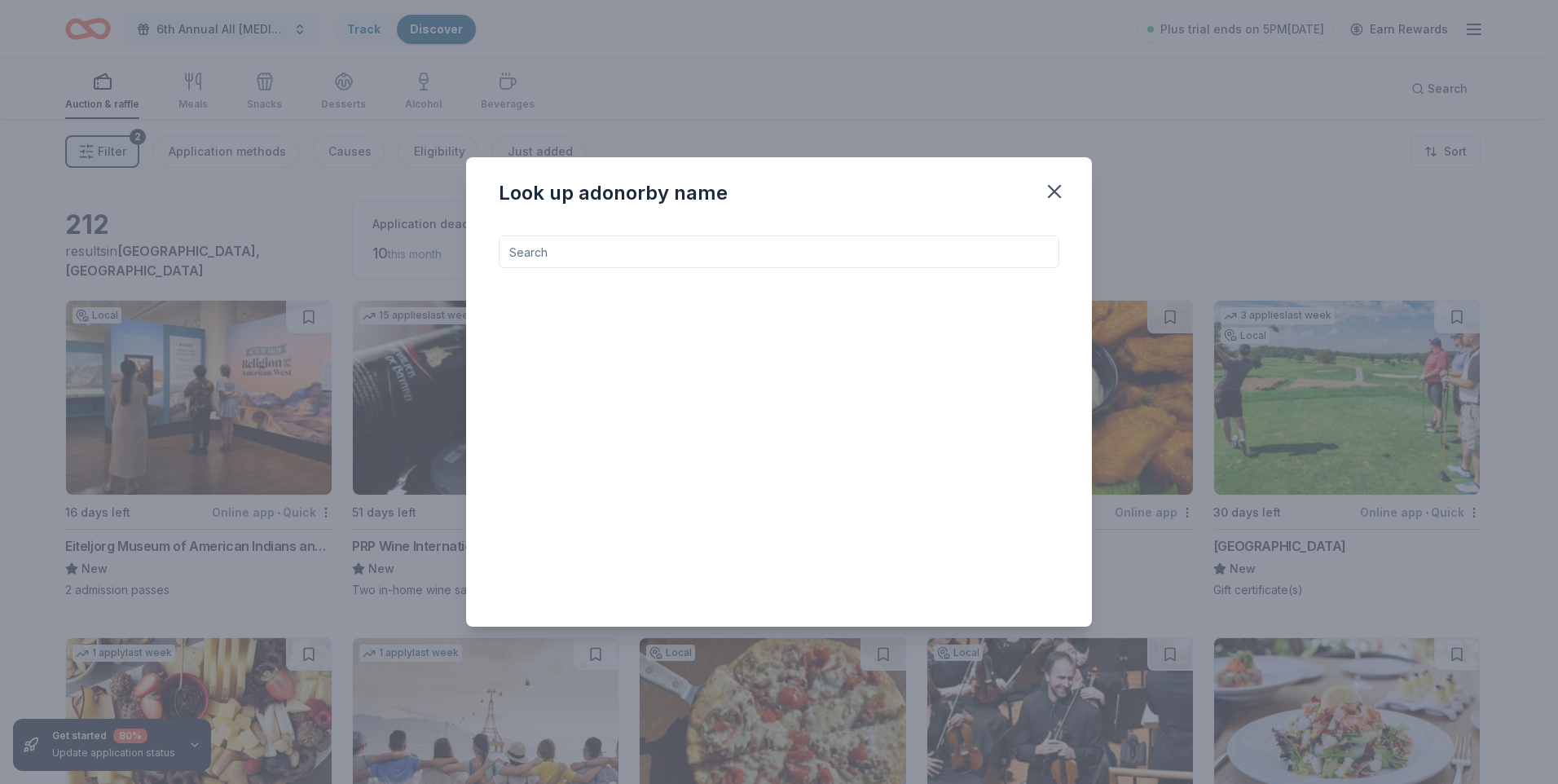
click at [858, 257] on input at bounding box center [779, 252] width 561 height 33
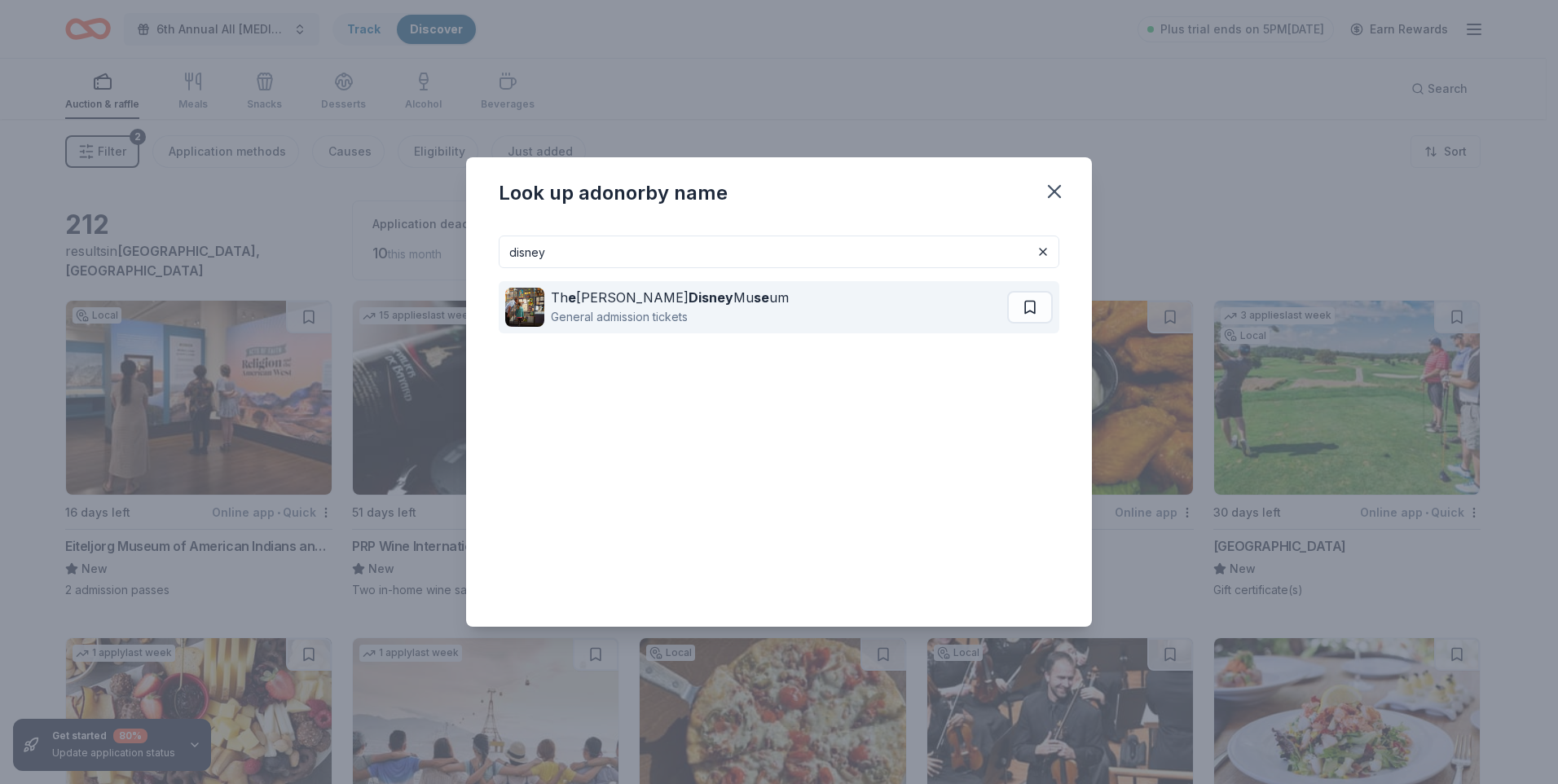
type input "disney"
click at [618, 308] on div "General admission tickets" at bounding box center [669, 317] width 238 height 20
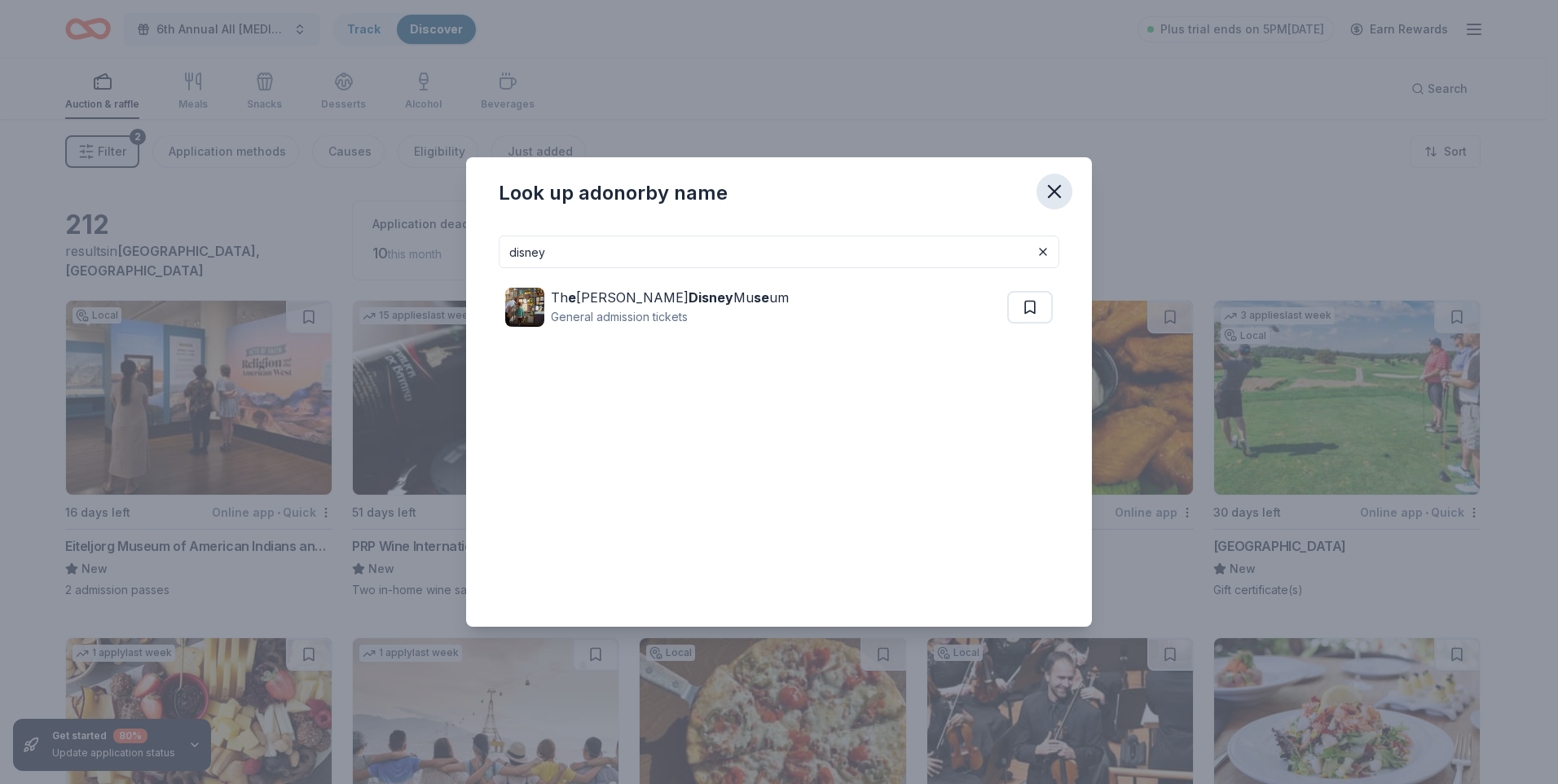
click at [1057, 198] on icon "button" at bounding box center [1054, 191] width 22 height 22
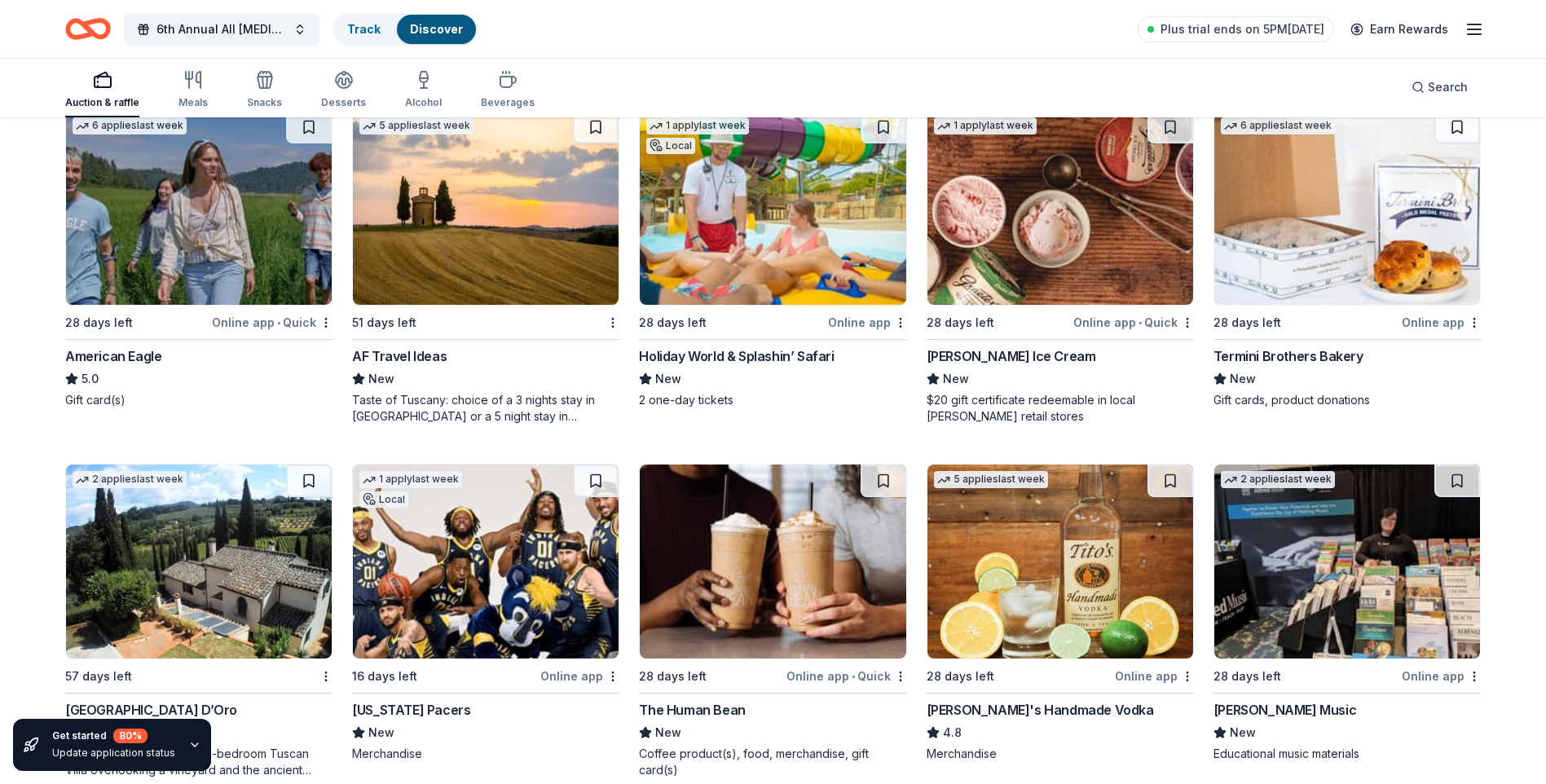
scroll to position [2331, 0]
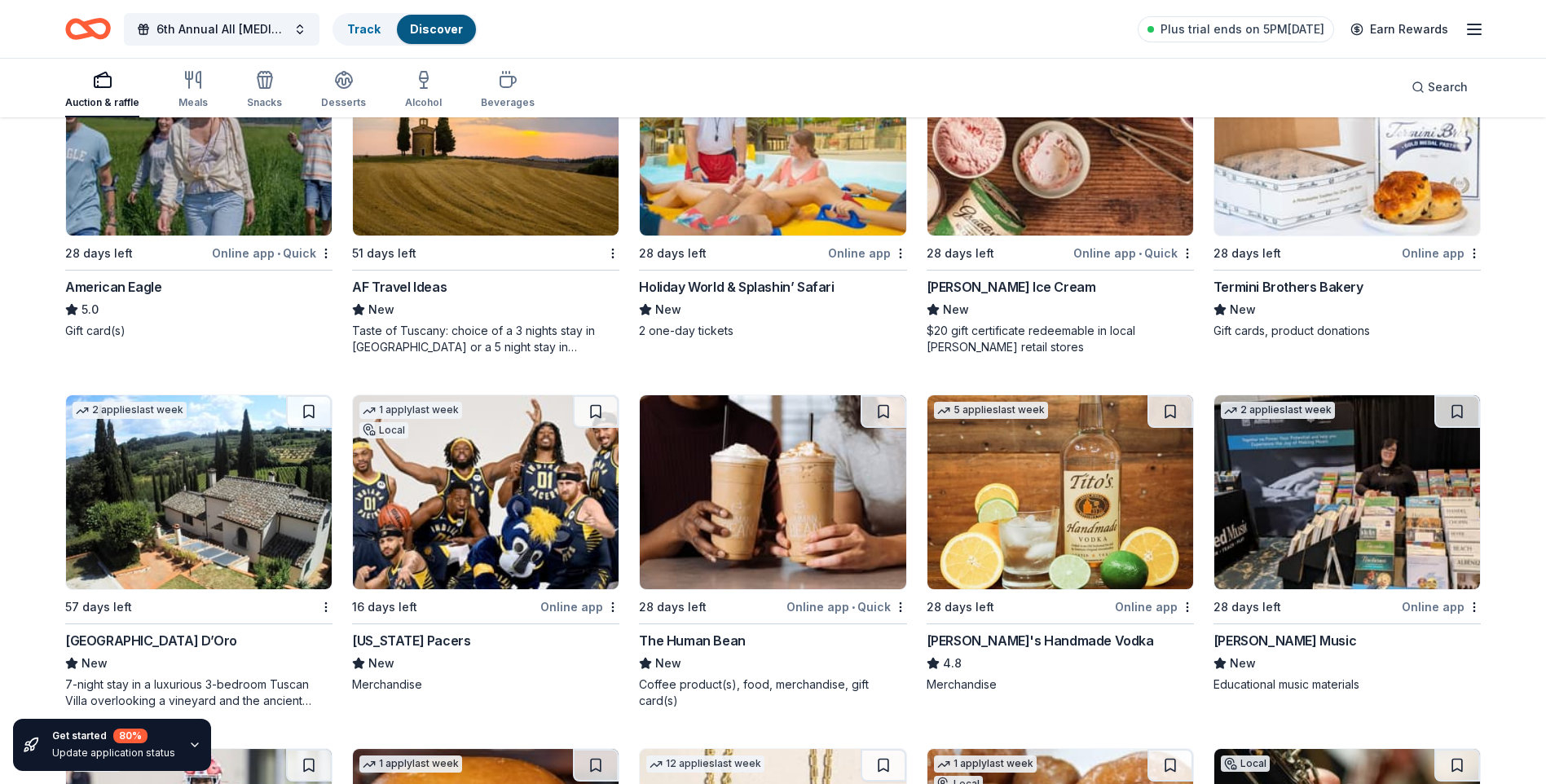
click at [404, 638] on div "Indiana Pacers" at bounding box center [411, 640] width 118 height 20
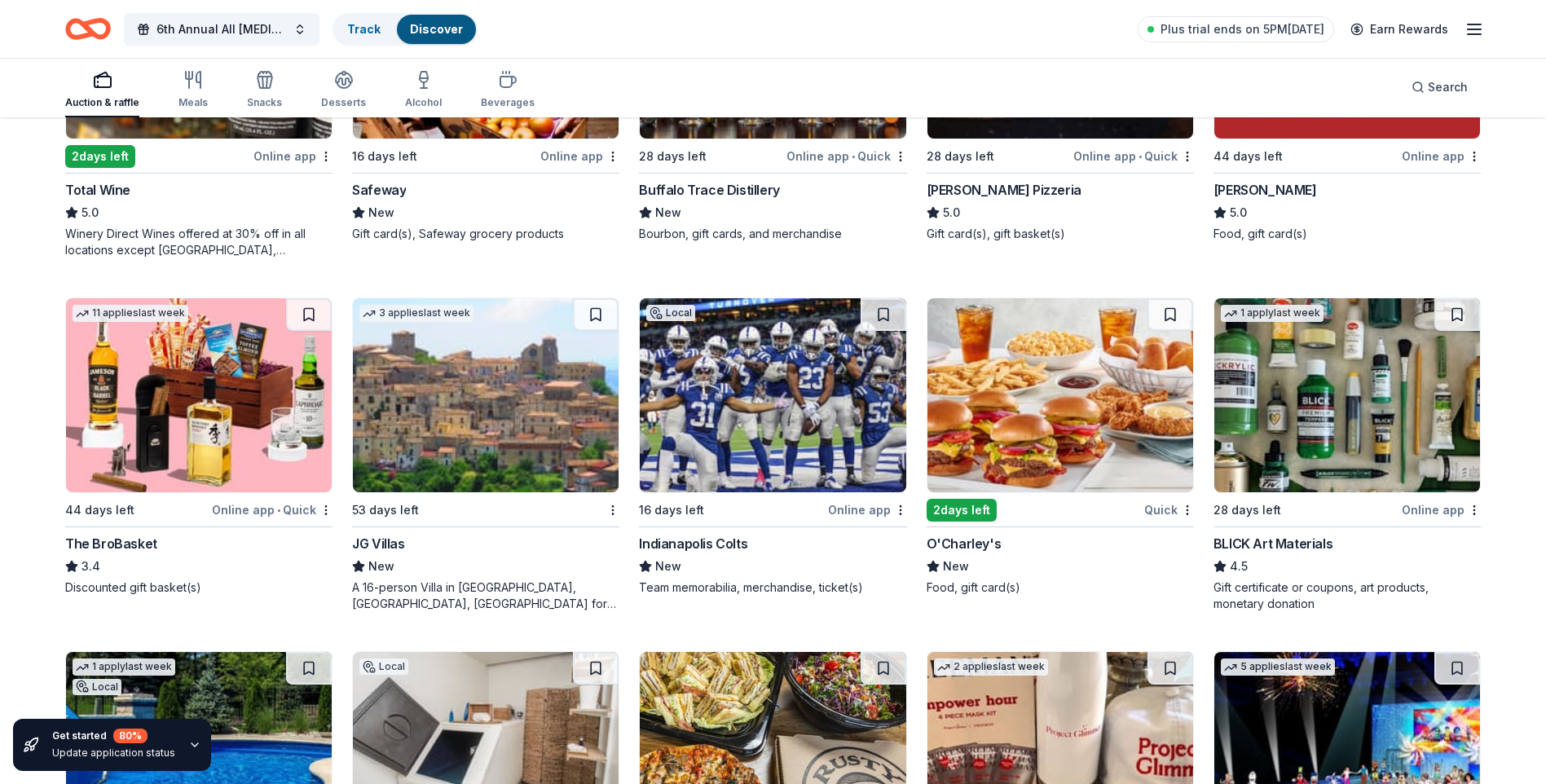
scroll to position [3485, 0]
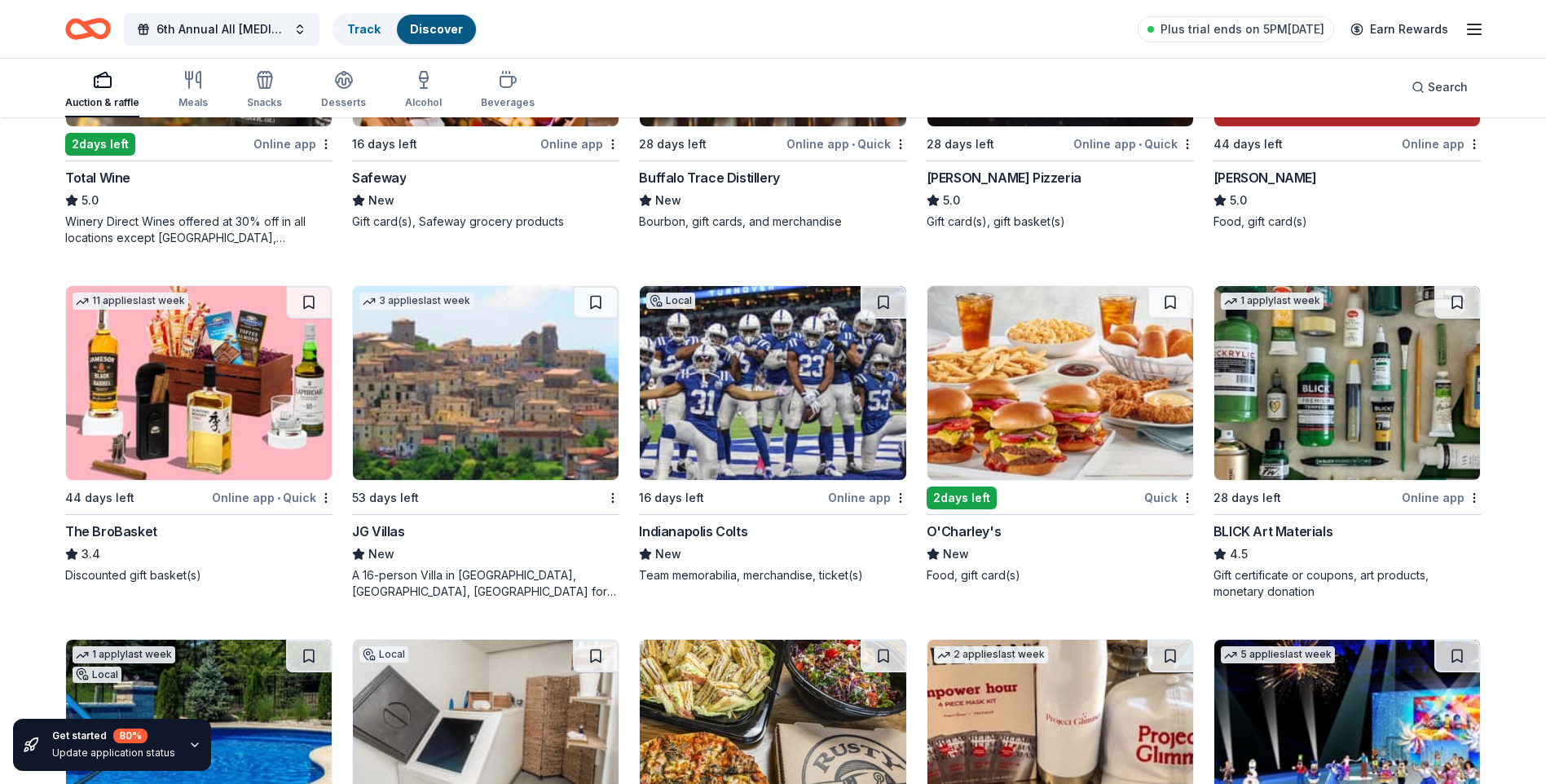
click at [668, 530] on div "Indianapolis Colts" at bounding box center [693, 530] width 109 height 20
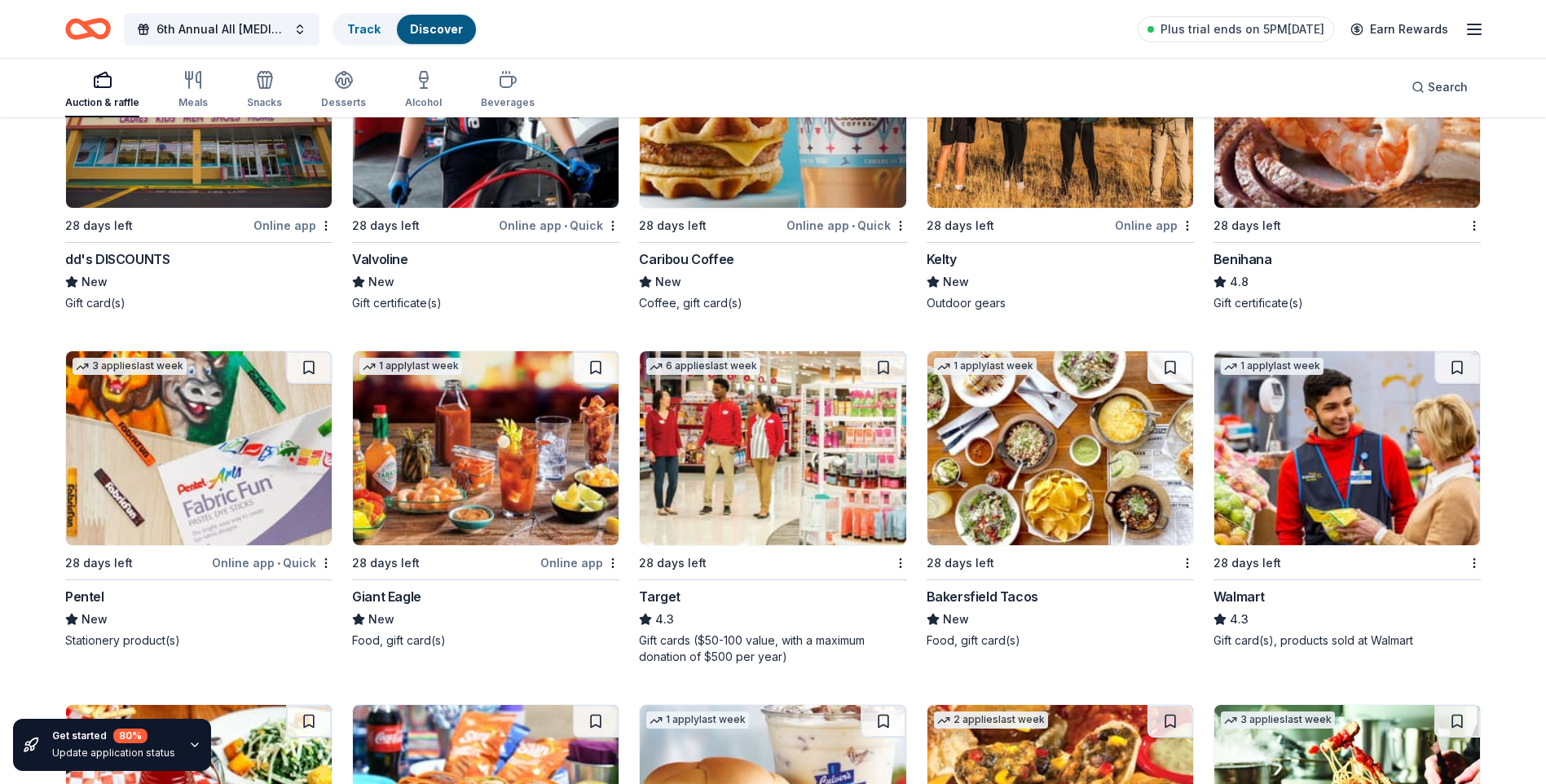
scroll to position [8353, 0]
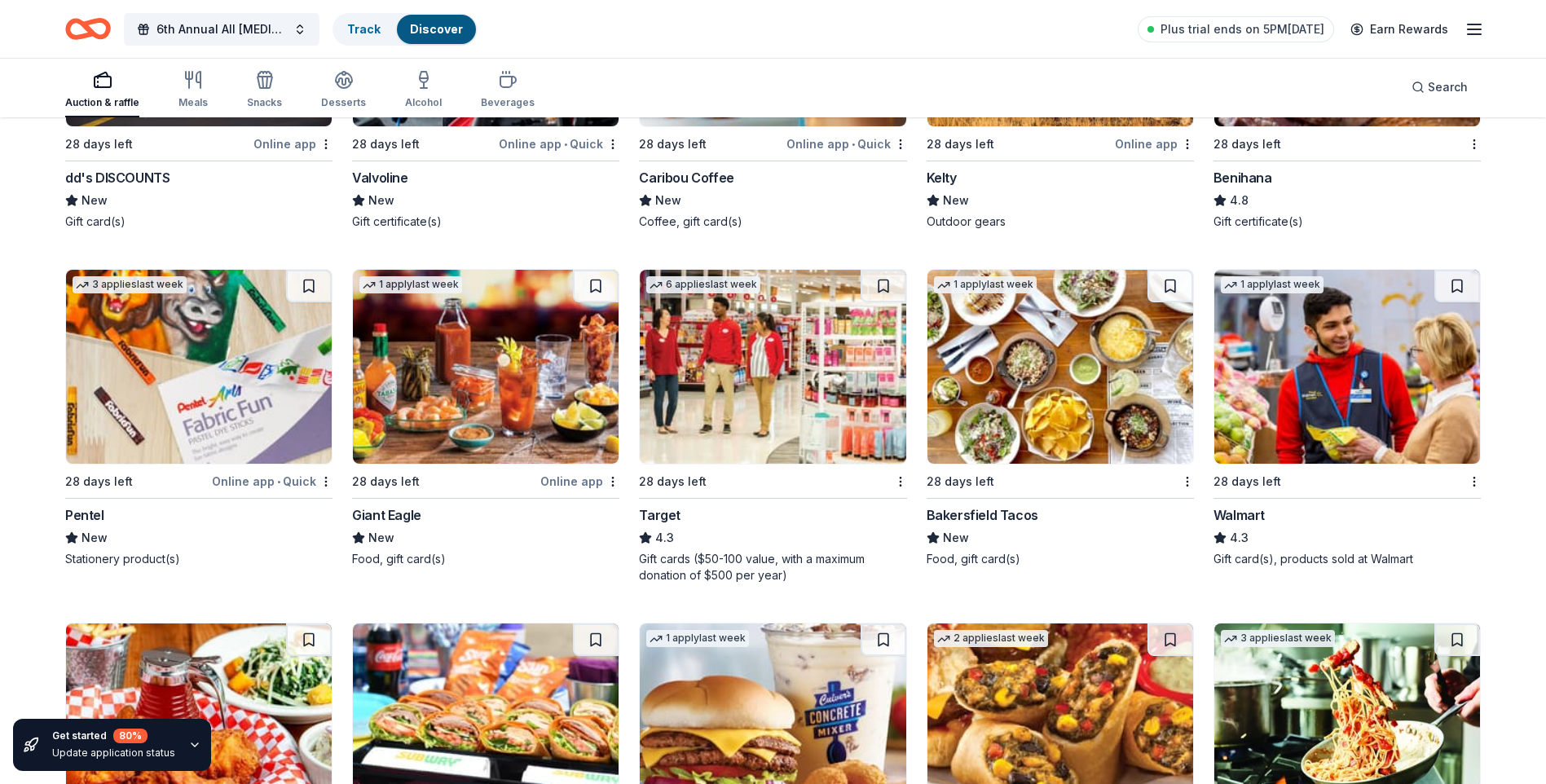
click at [1245, 492] on div "28 days left" at bounding box center [1247, 481] width 67 height 20
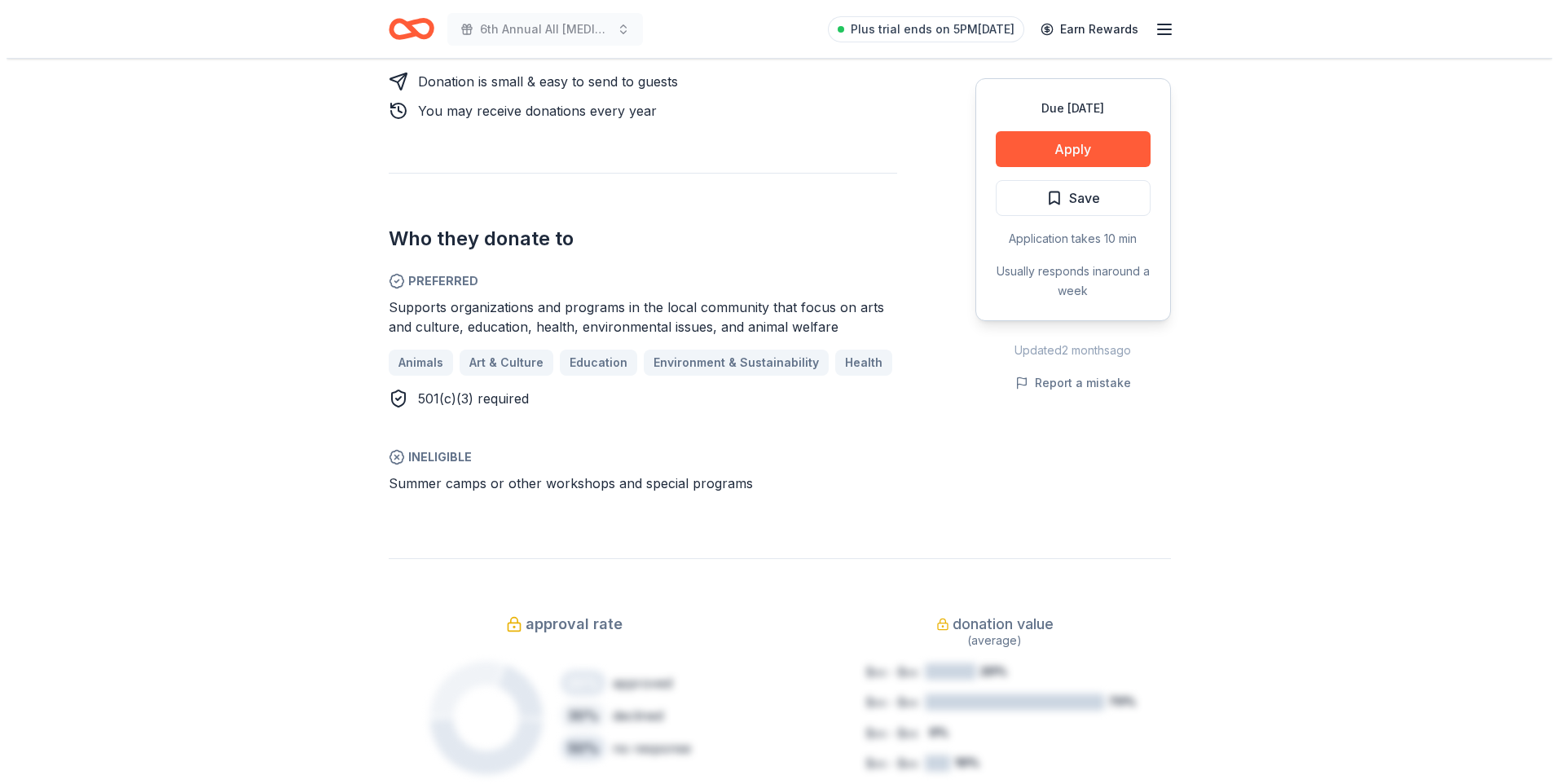
scroll to position [814, 0]
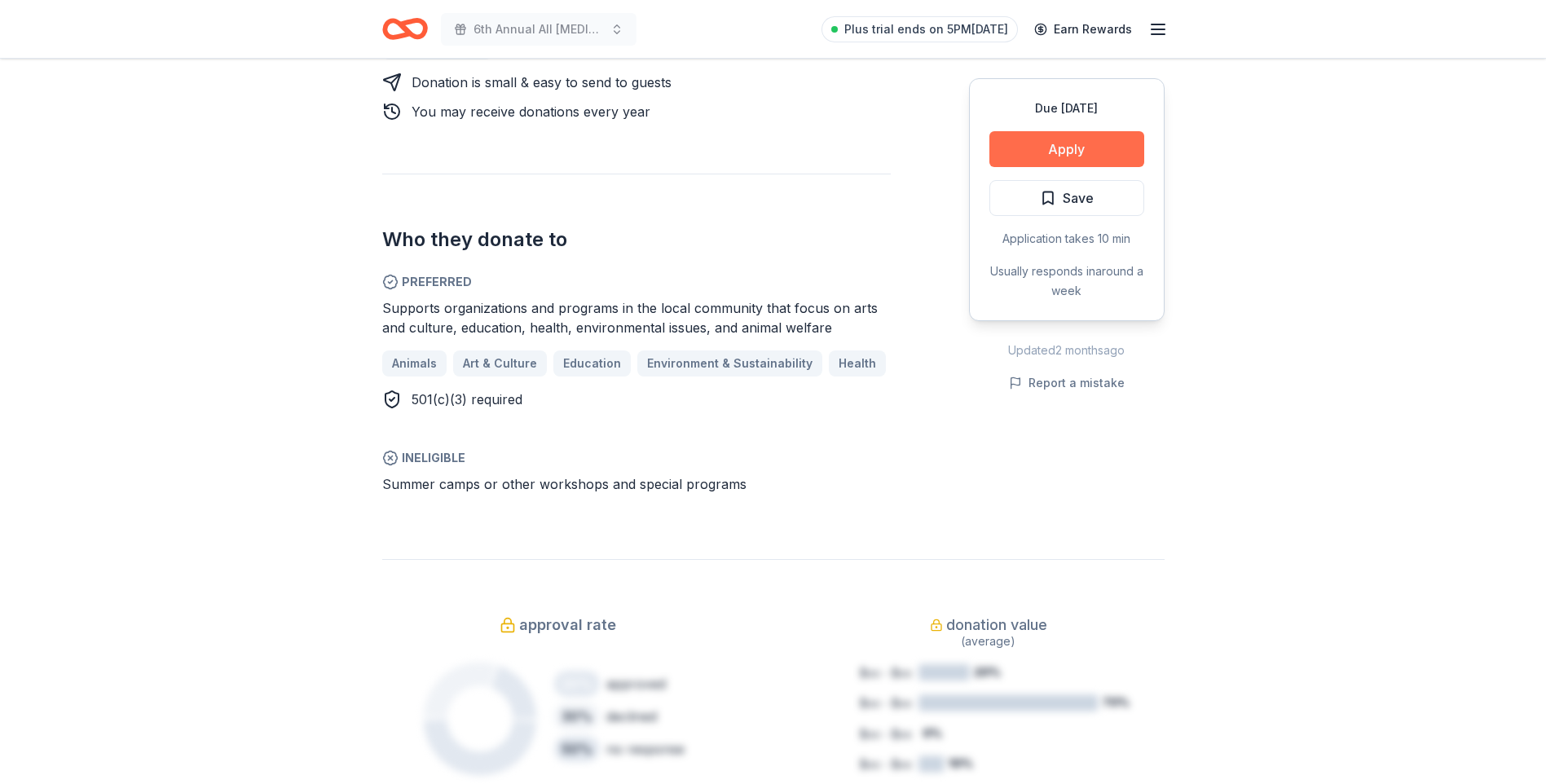
click at [1089, 154] on button "Apply" at bounding box center [1066, 149] width 154 height 36
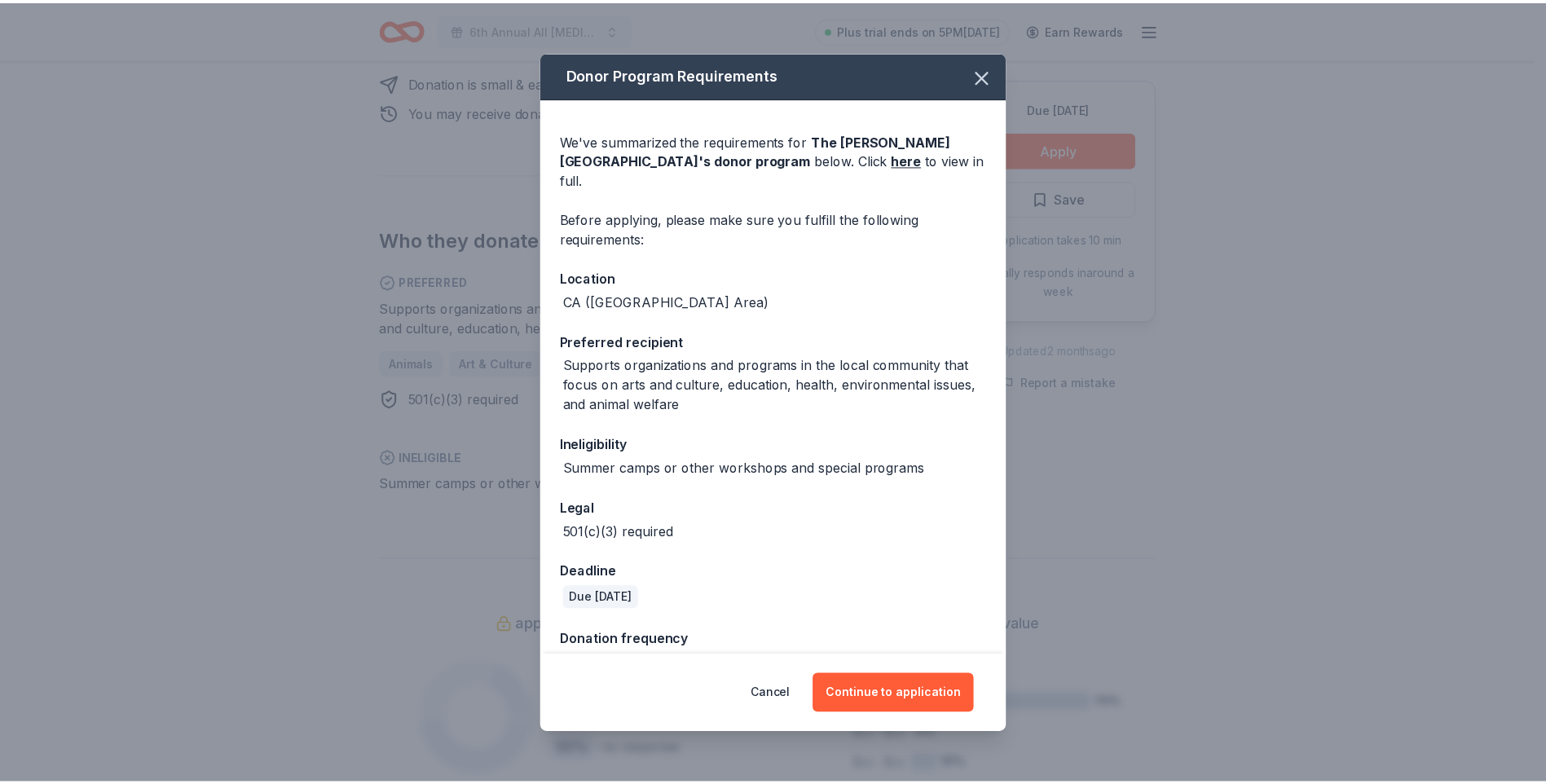
scroll to position [18, 0]
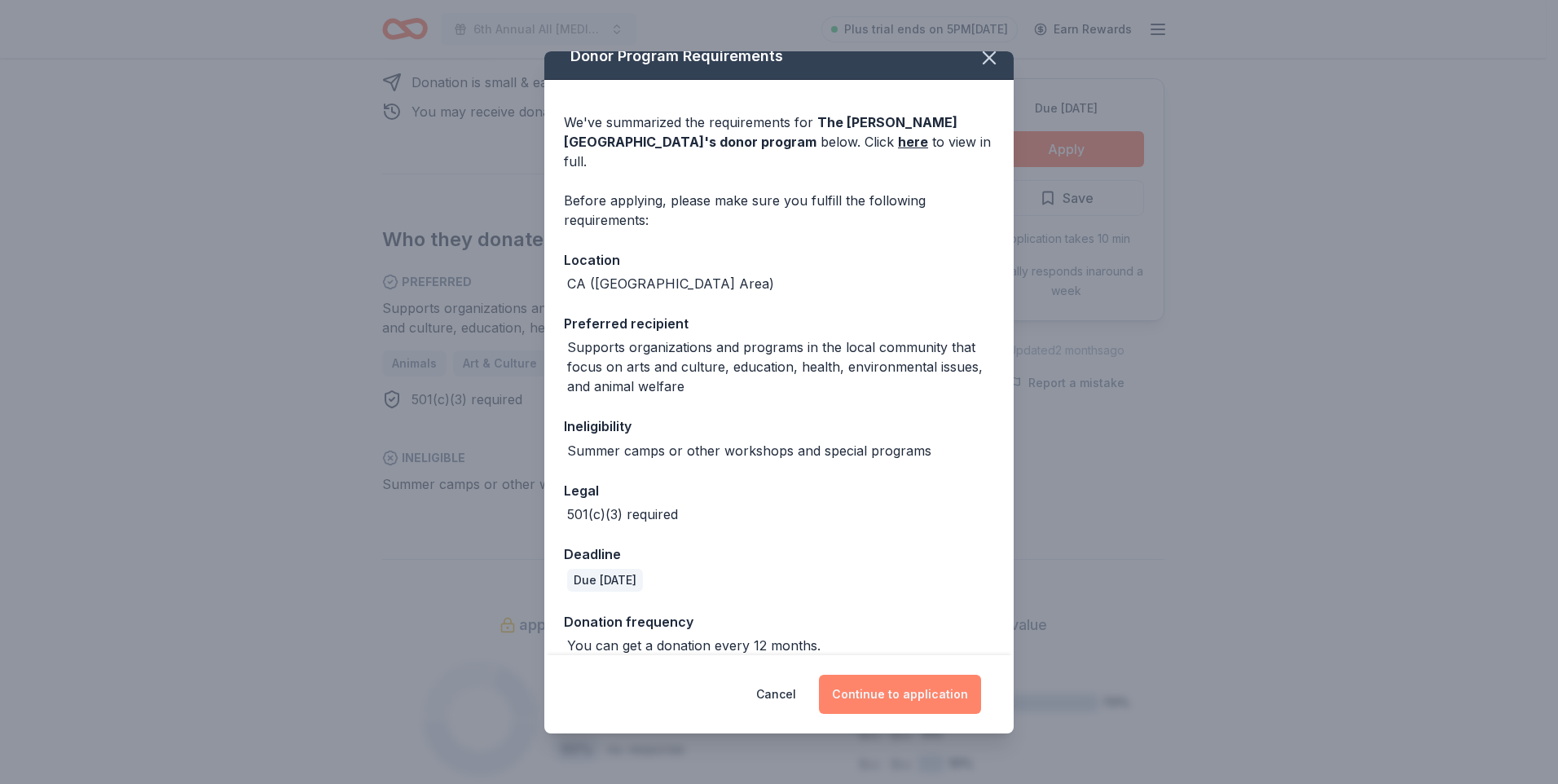
click at [906, 687] on button "Continue to application" at bounding box center [900, 693] width 162 height 39
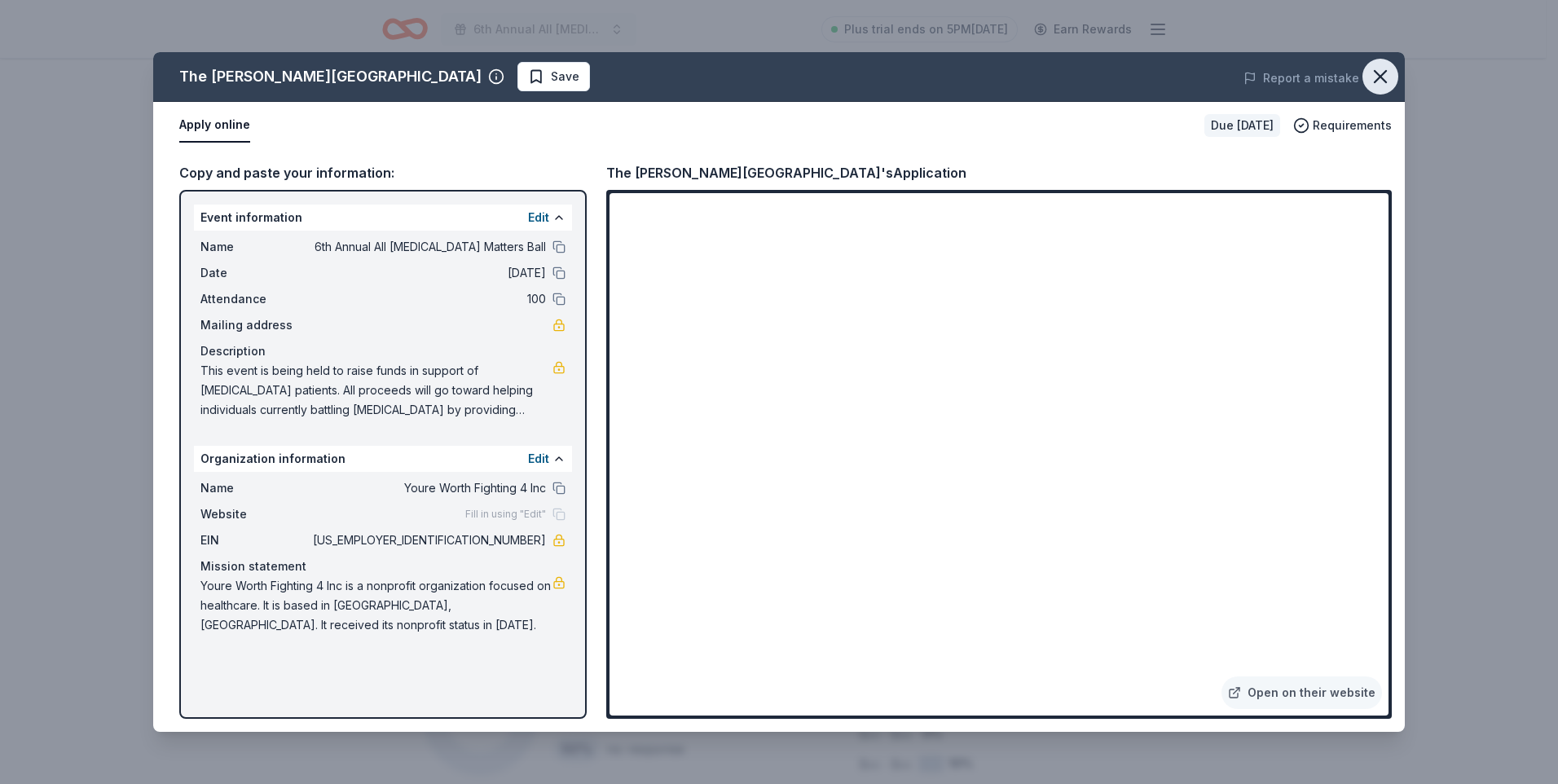
click at [1385, 78] on icon "button" at bounding box center [1380, 77] width 22 height 22
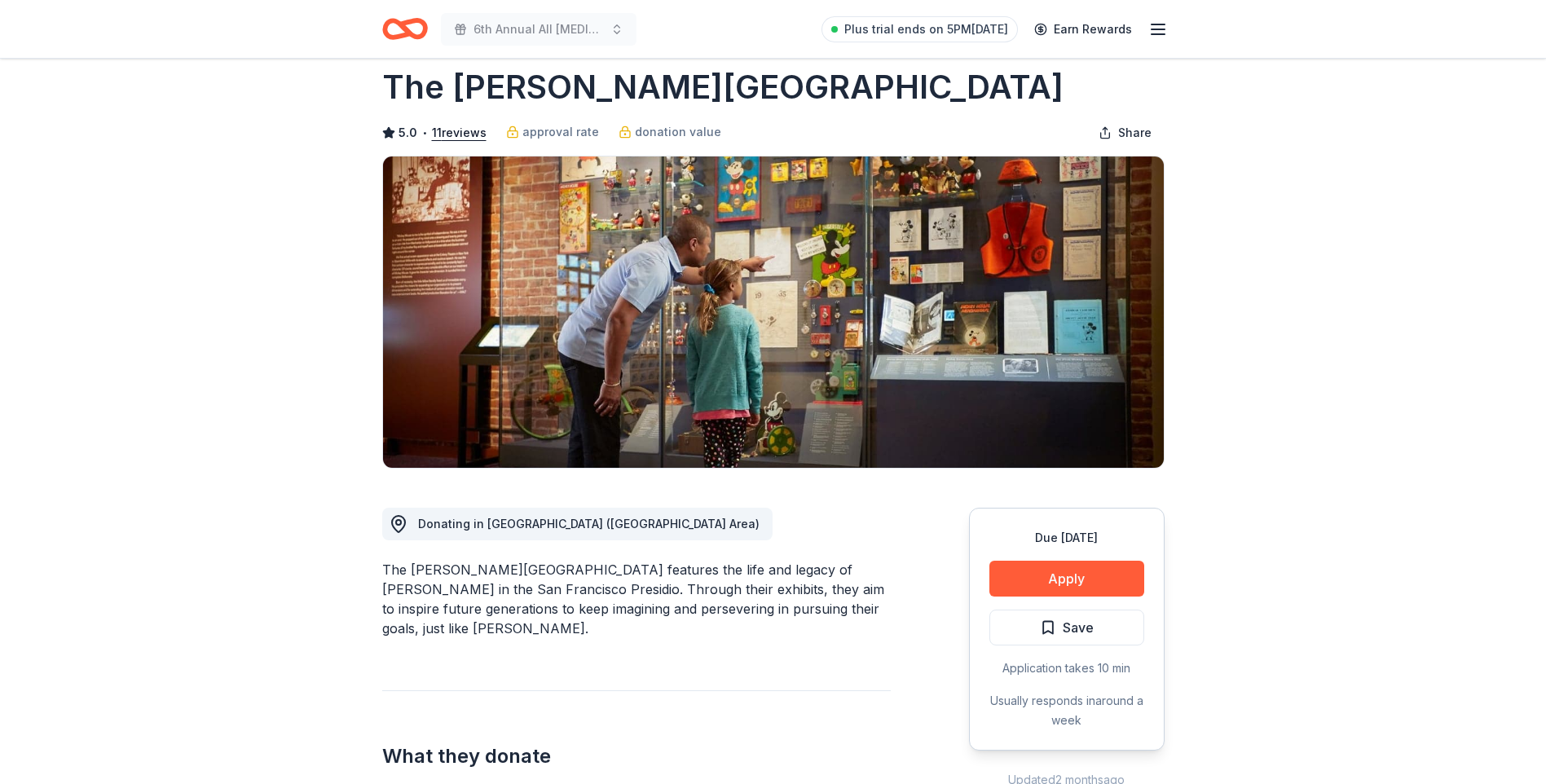
scroll to position [0, 0]
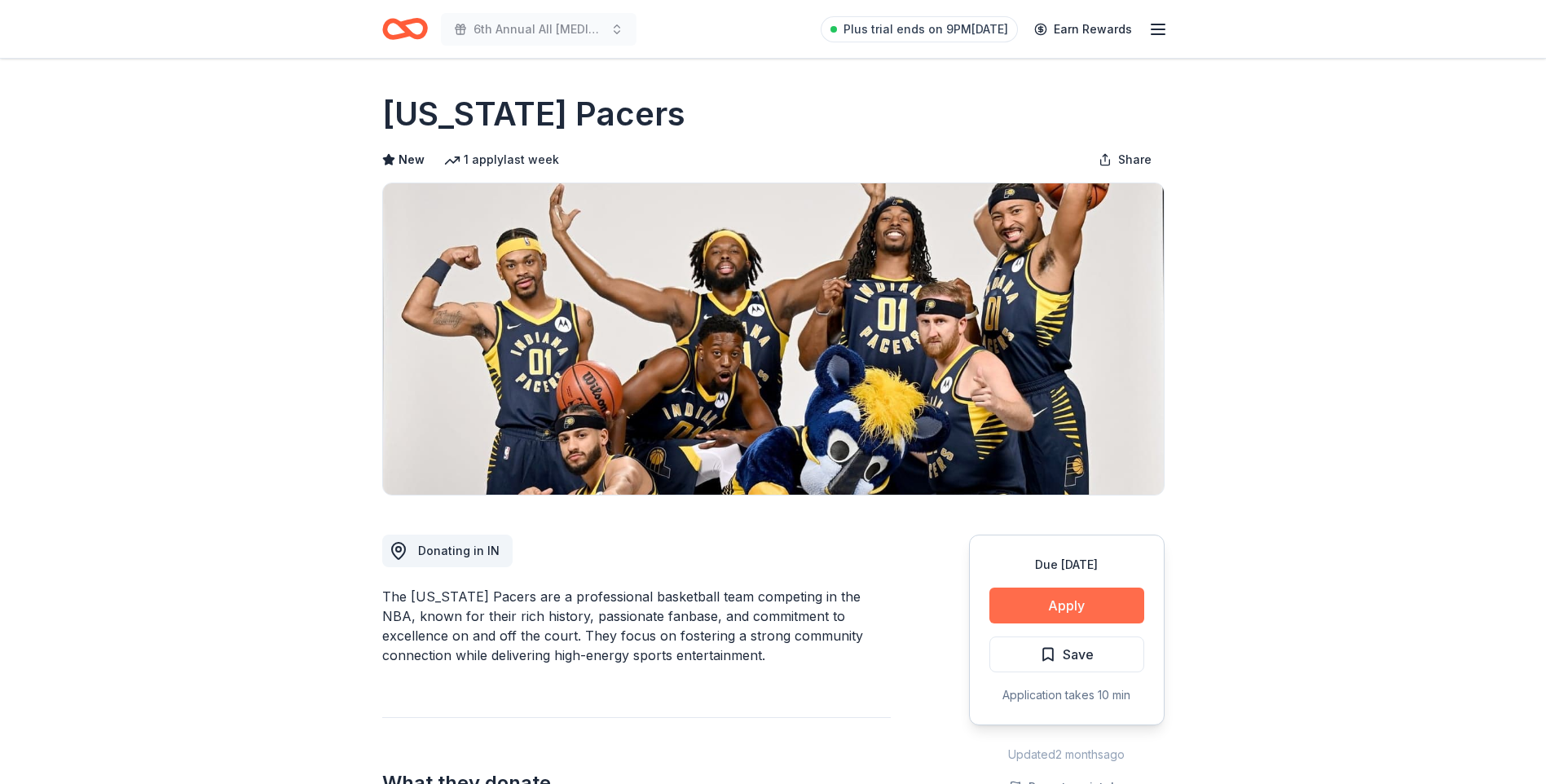
click at [1028, 603] on button "Apply" at bounding box center [1066, 605] width 154 height 36
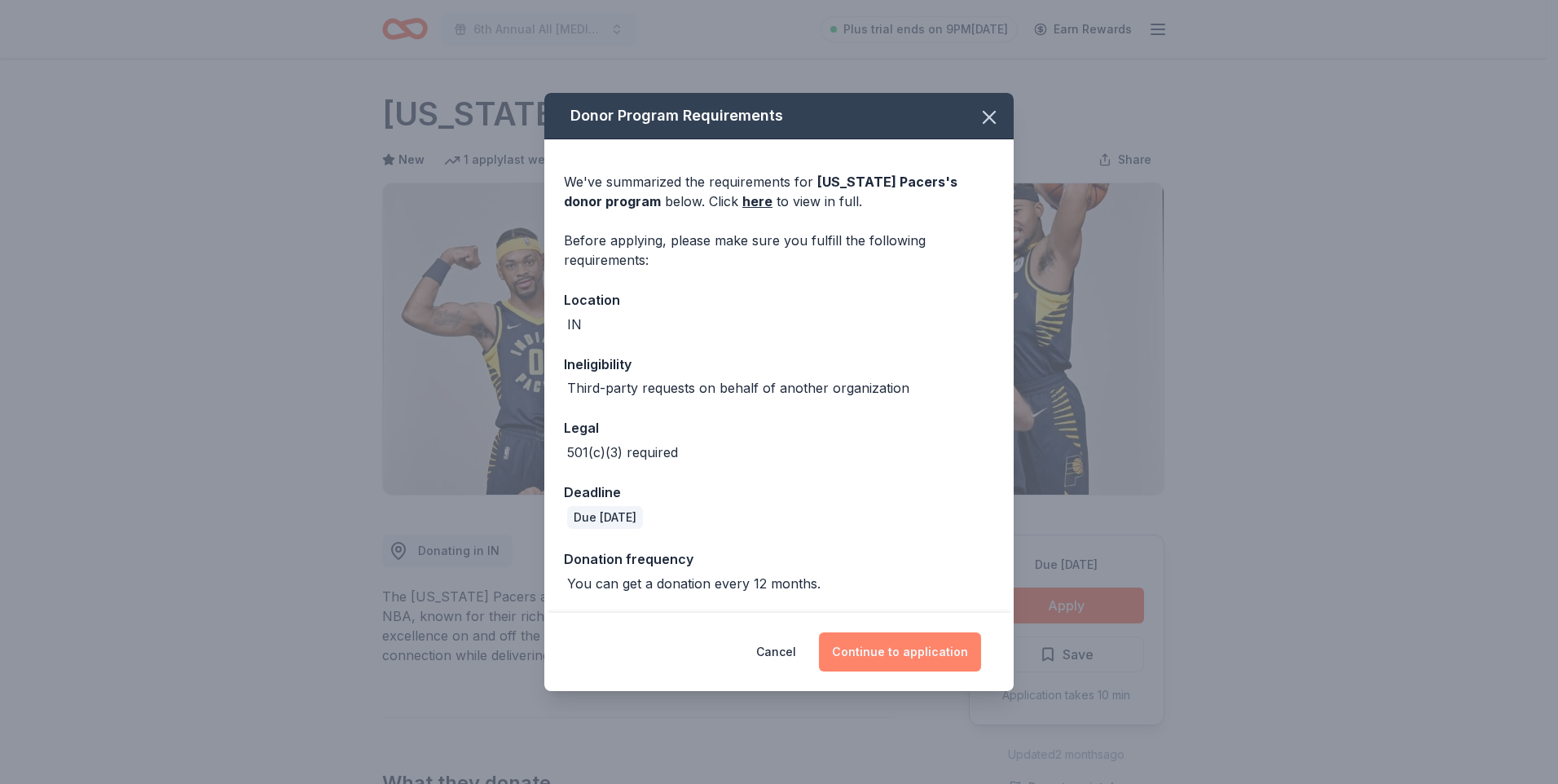
click at [896, 649] on button "Continue to application" at bounding box center [900, 651] width 162 height 39
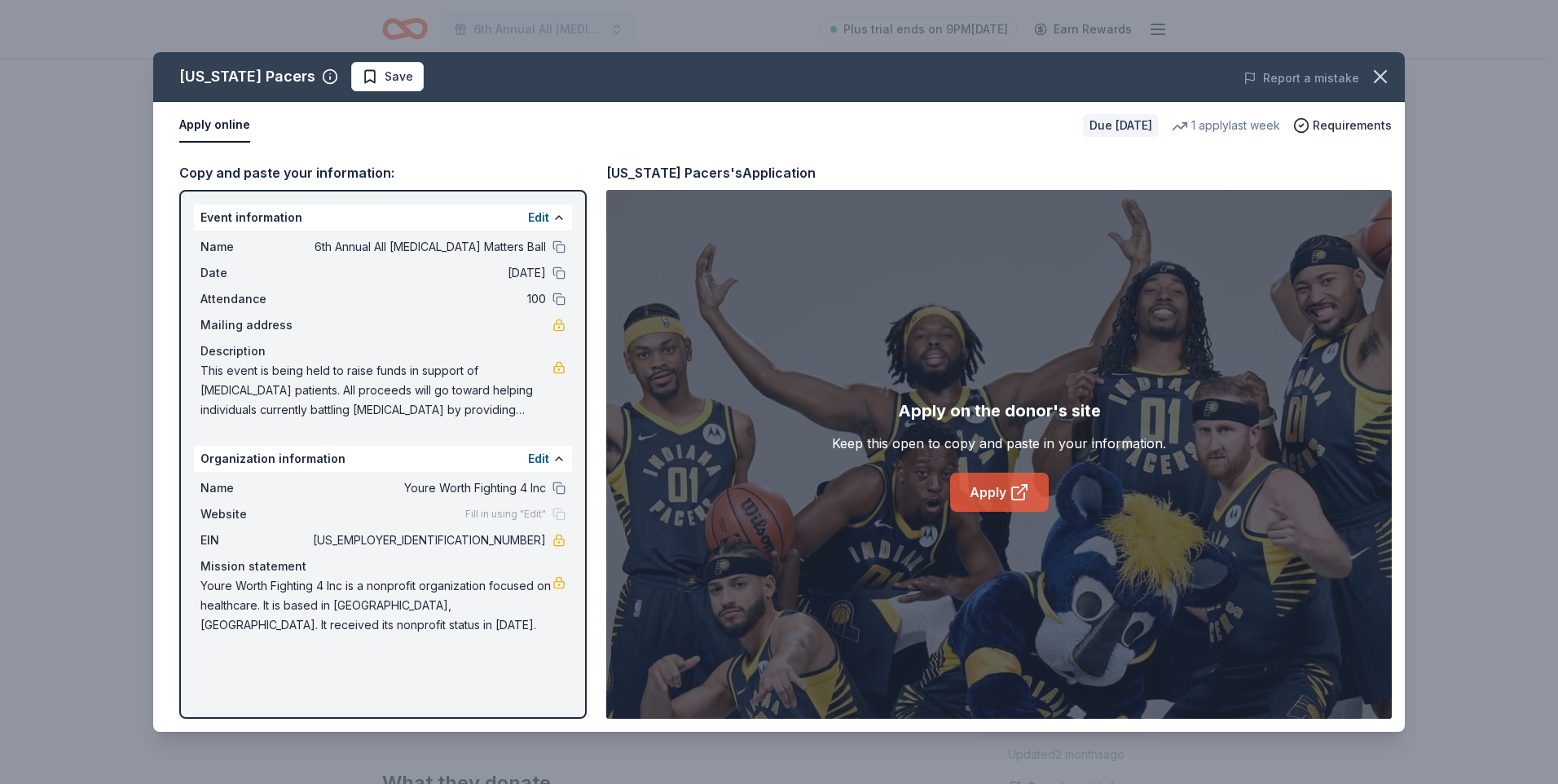
click at [971, 489] on link "Apply" at bounding box center [999, 492] width 98 height 39
click at [1379, 76] on icon "button" at bounding box center [1379, 76] width 11 height 11
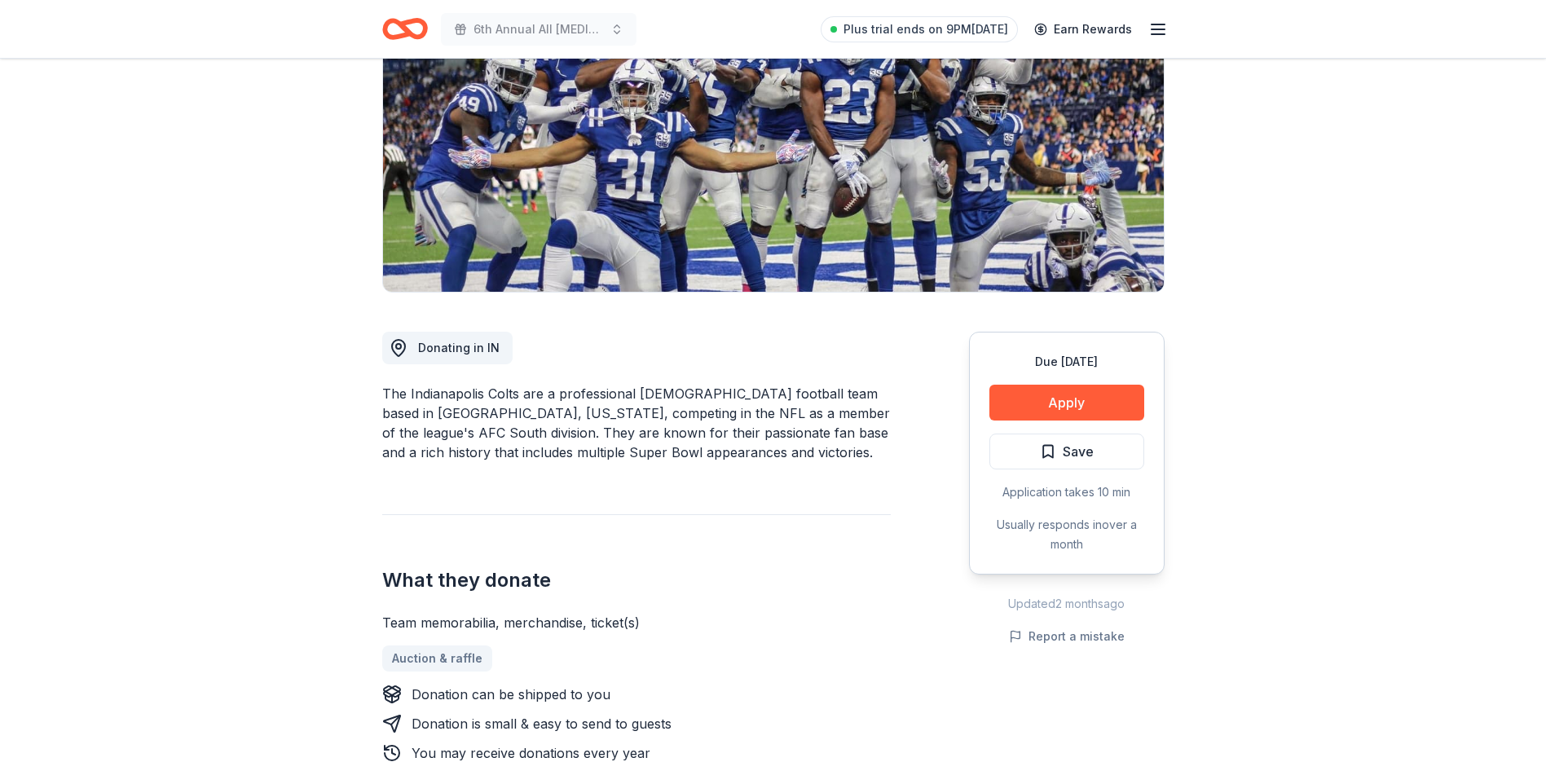
scroll to position [244, 0]
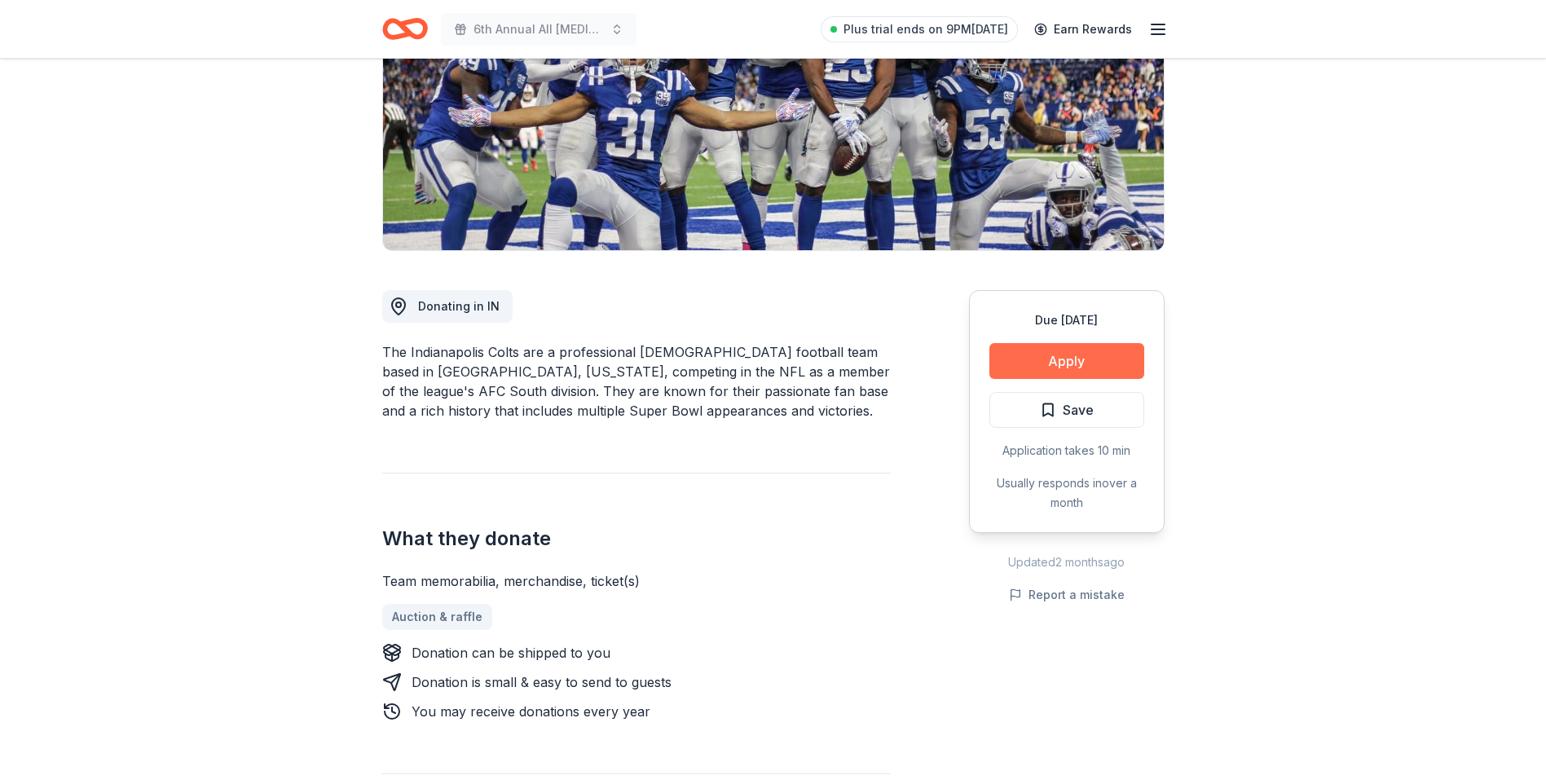
click at [1050, 352] on button "Apply" at bounding box center [1066, 361] width 154 height 36
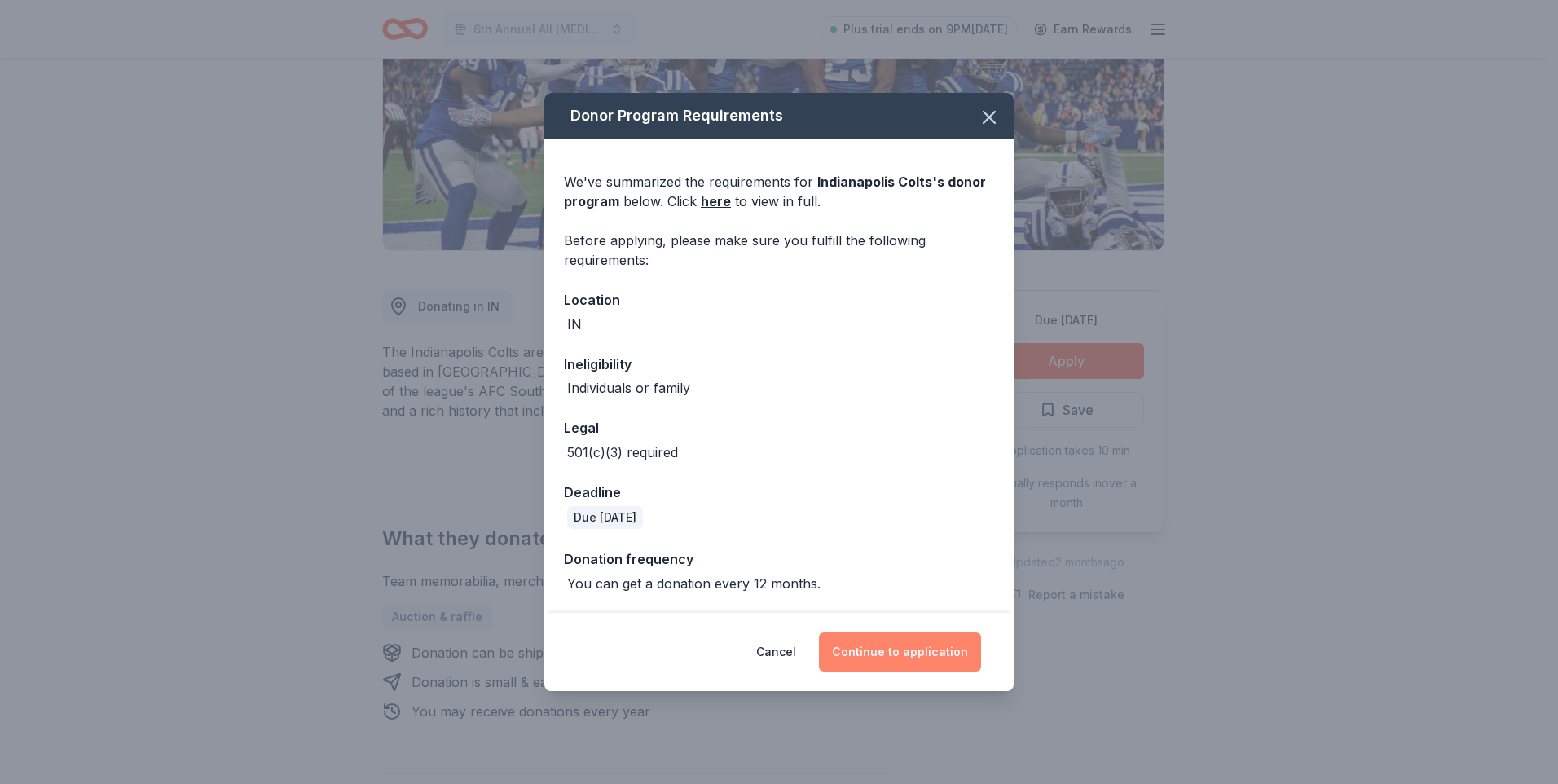
click at [872, 649] on button "Continue to application" at bounding box center [900, 651] width 162 height 39
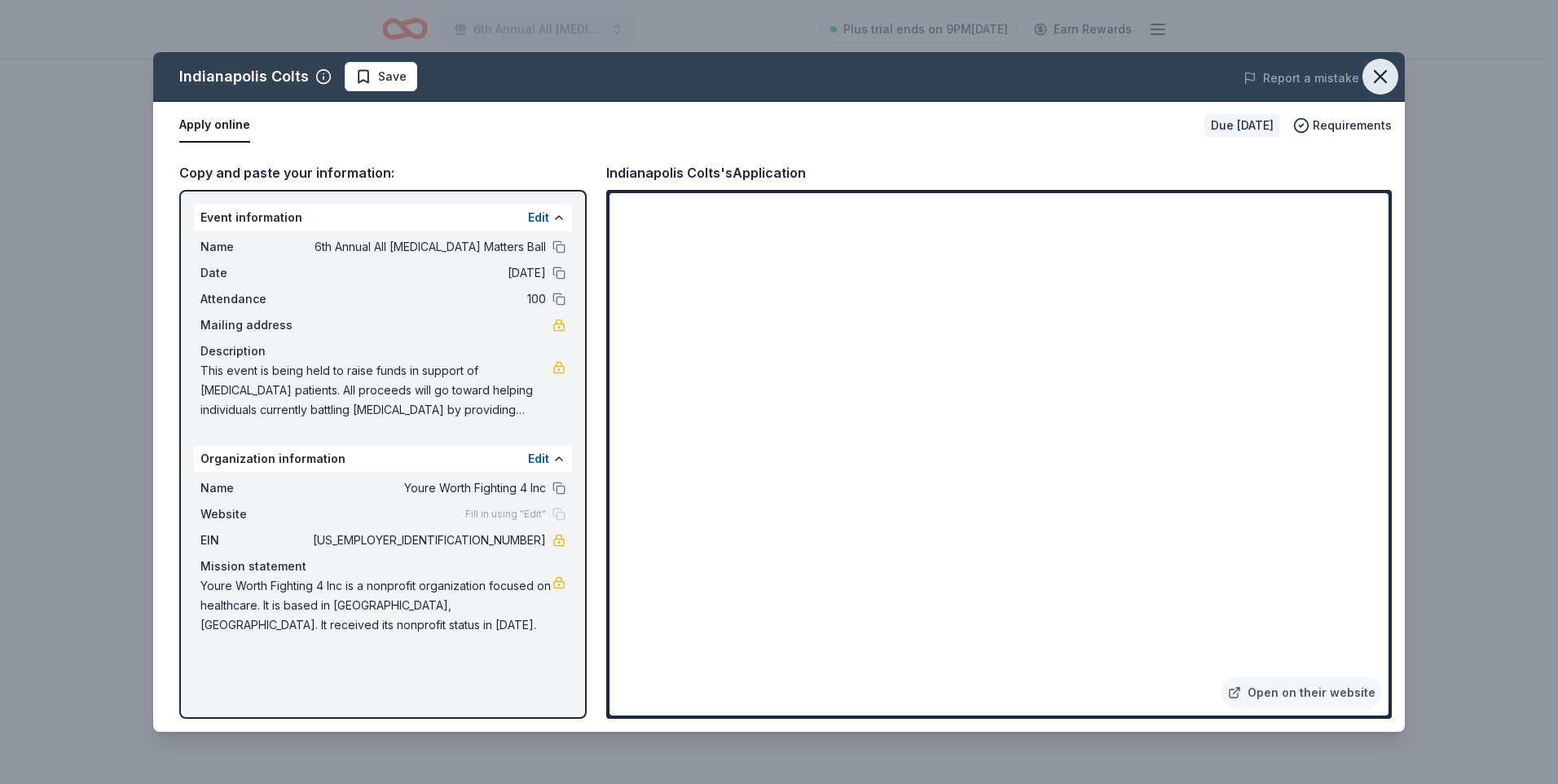
click at [1373, 77] on icon "button" at bounding box center [1380, 77] width 22 height 22
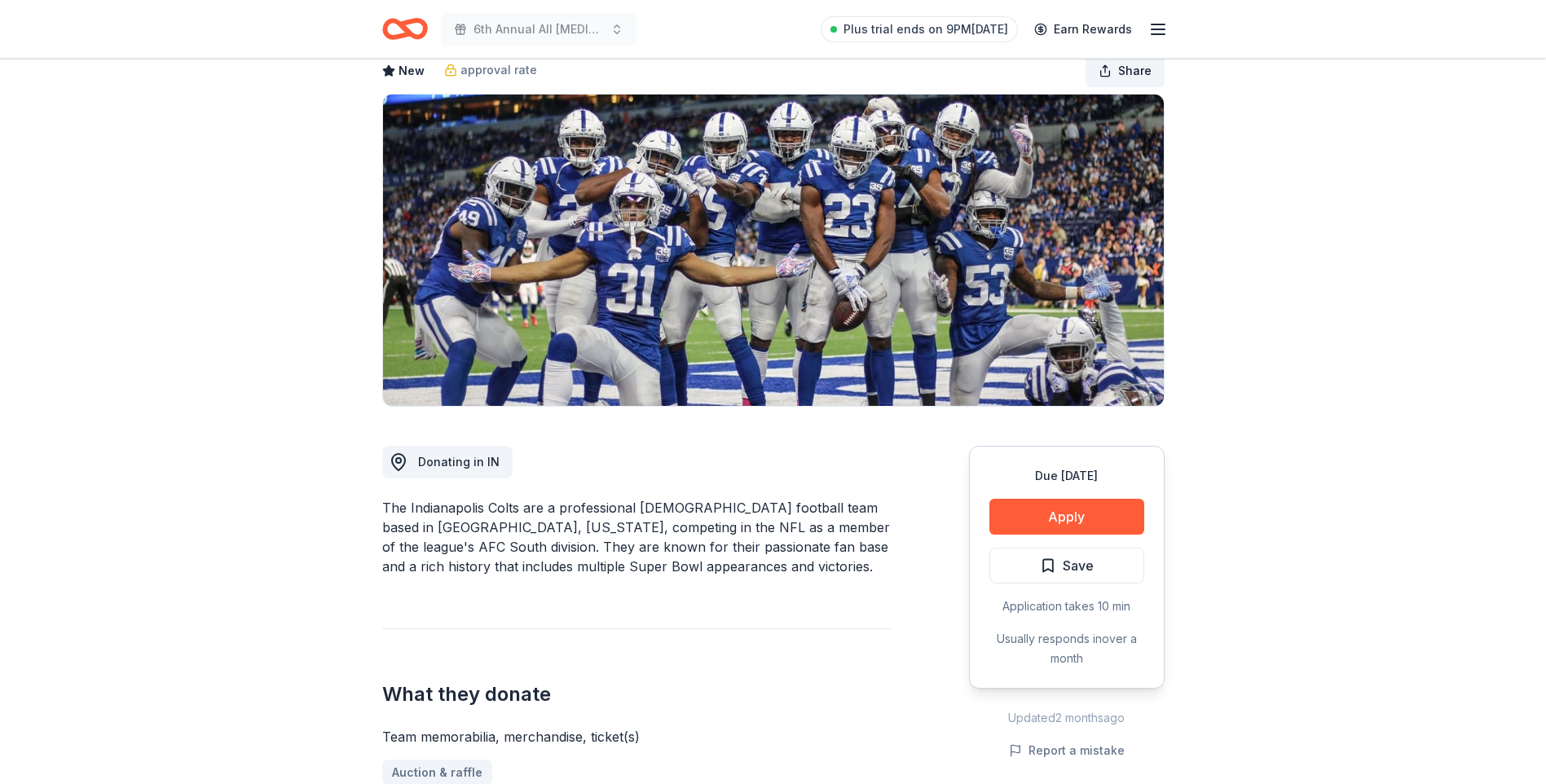
scroll to position [0, 0]
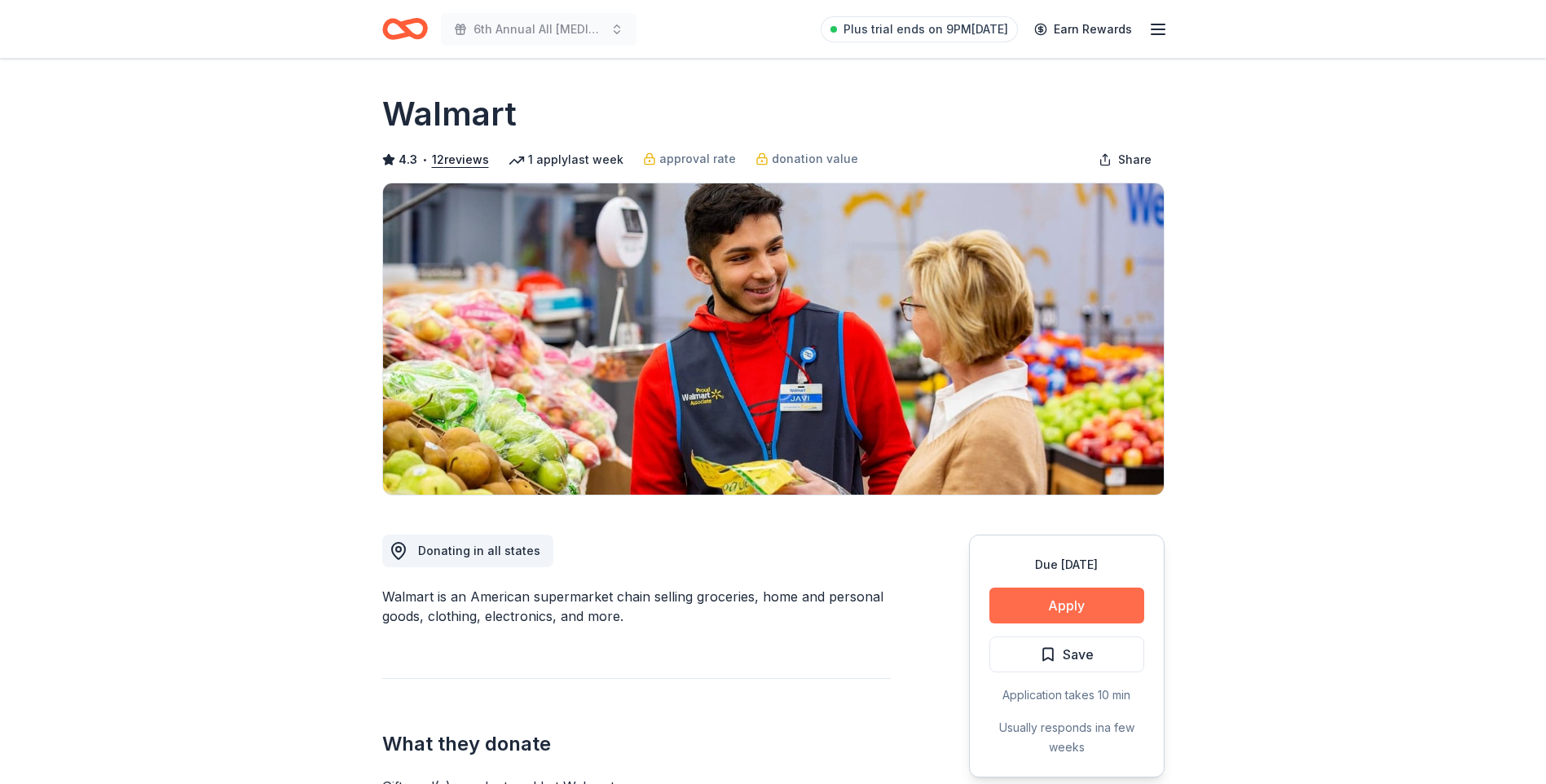
click at [1059, 611] on button "Apply" at bounding box center [1066, 605] width 154 height 36
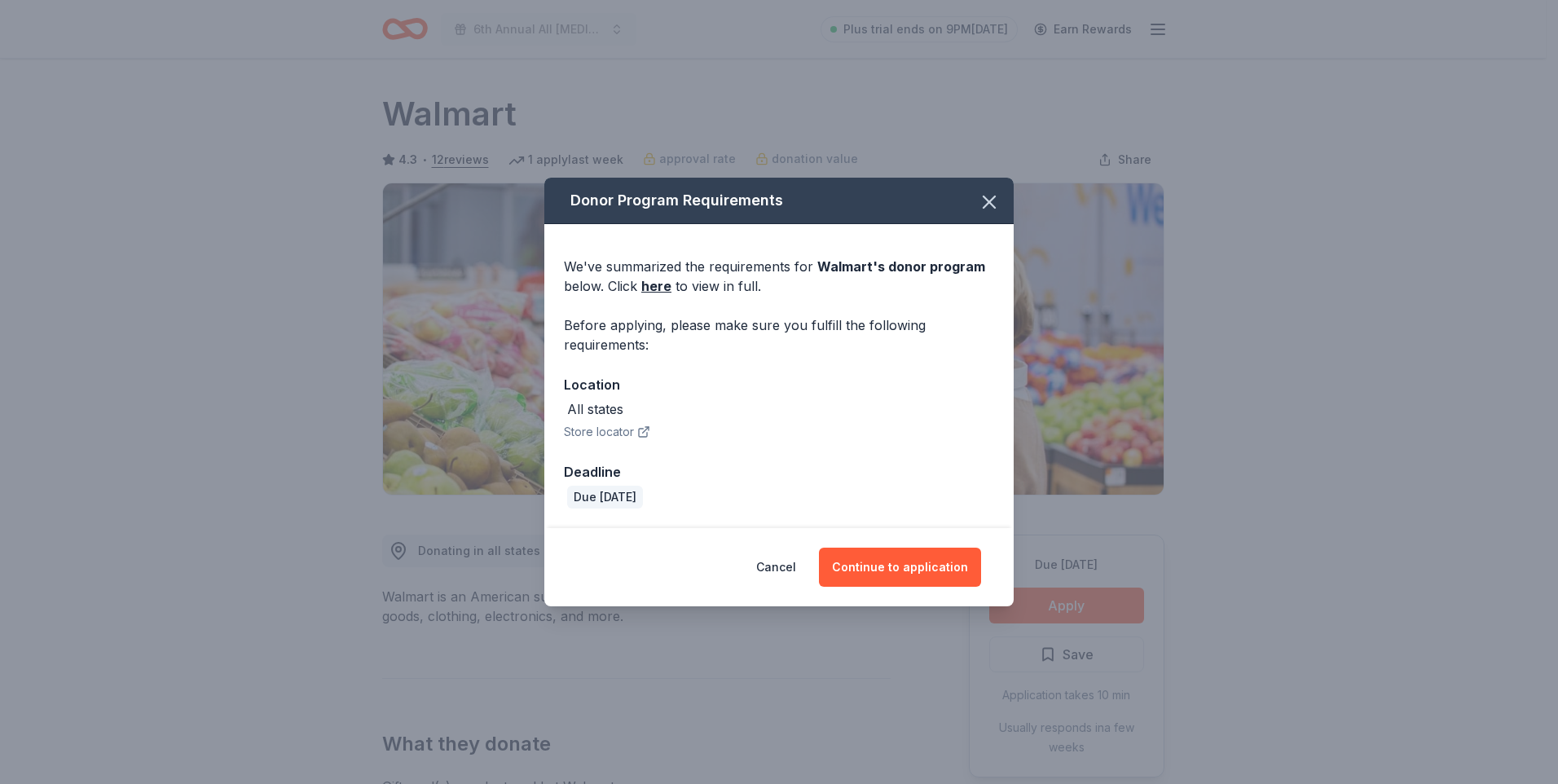
click at [615, 414] on div "All states" at bounding box center [594, 409] width 56 height 20
click at [873, 560] on button "Continue to application" at bounding box center [900, 567] width 162 height 39
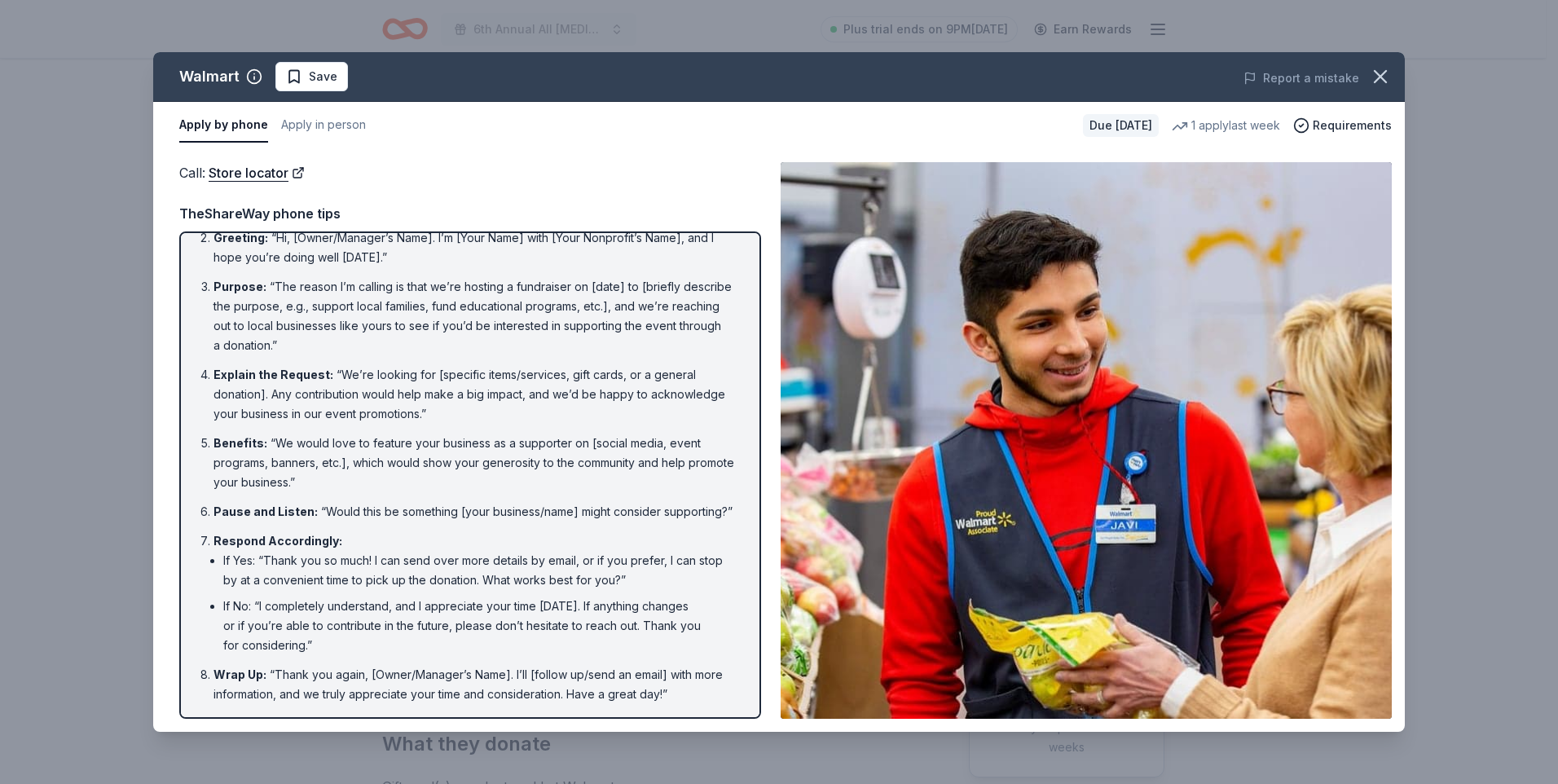
scroll to position [86, 0]
